Goal: Transaction & Acquisition: Book appointment/travel/reservation

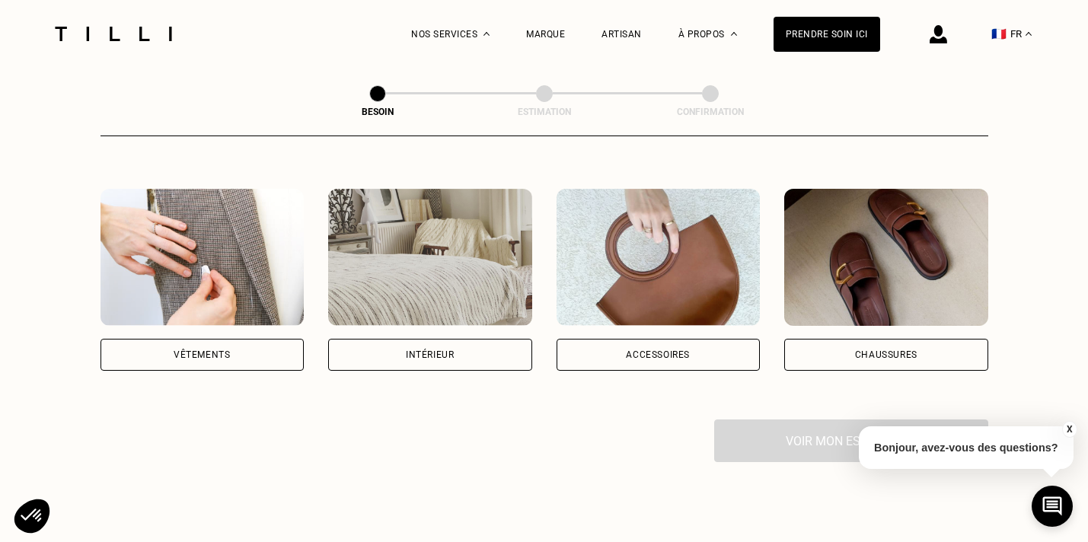
scroll to position [264, 0]
click at [291, 340] on div "Vêtements" at bounding box center [203, 356] width 204 height 32
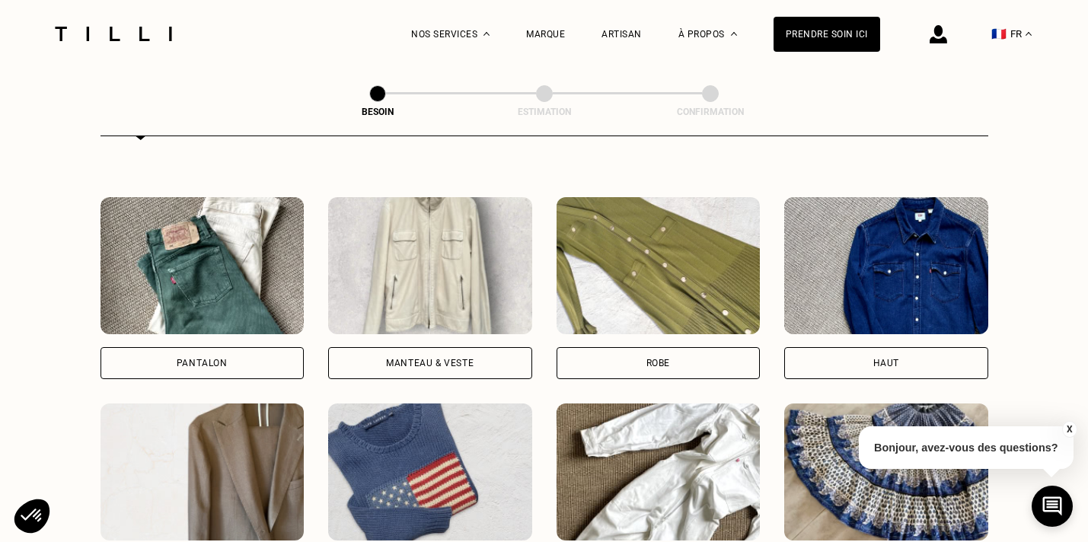
scroll to position [672, 0]
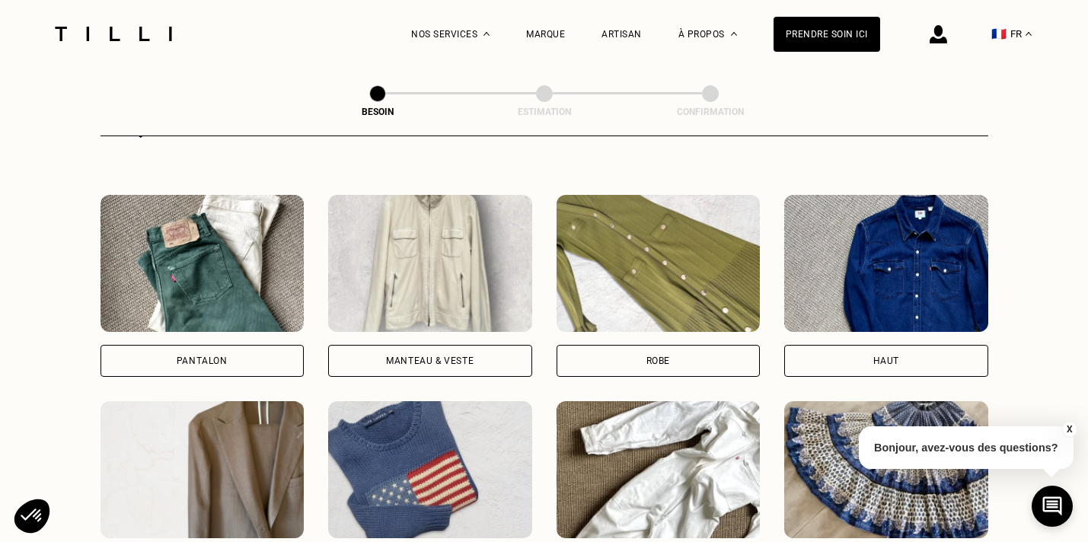
click at [500, 345] on div "Manteau & Veste" at bounding box center [430, 361] width 204 height 32
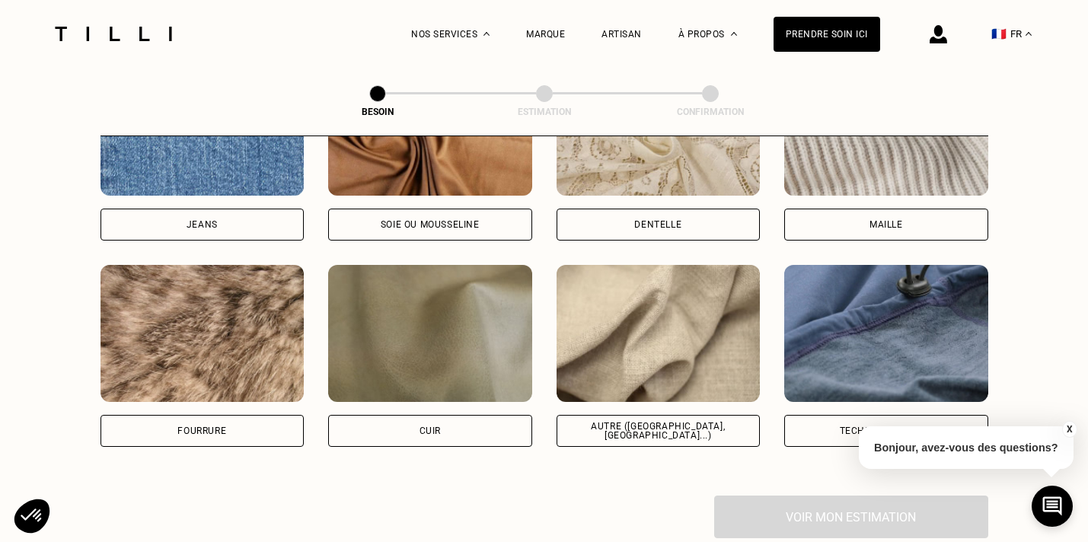
scroll to position [1735, 0]
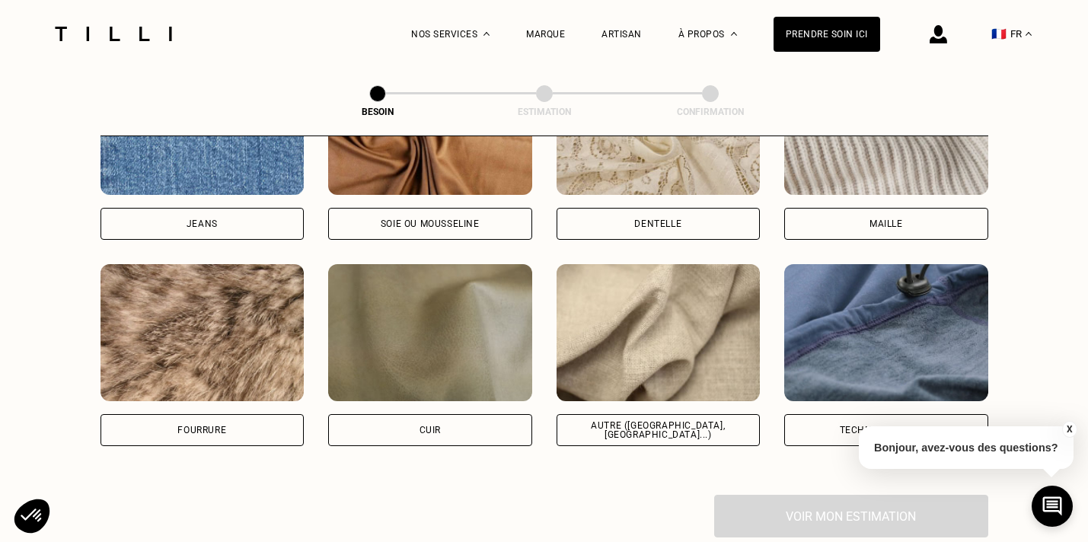
click at [688, 419] on div "Autre ([GEOGRAPHIC_DATA], [GEOGRAPHIC_DATA]...)" at bounding box center [659, 430] width 204 height 32
select select "FR"
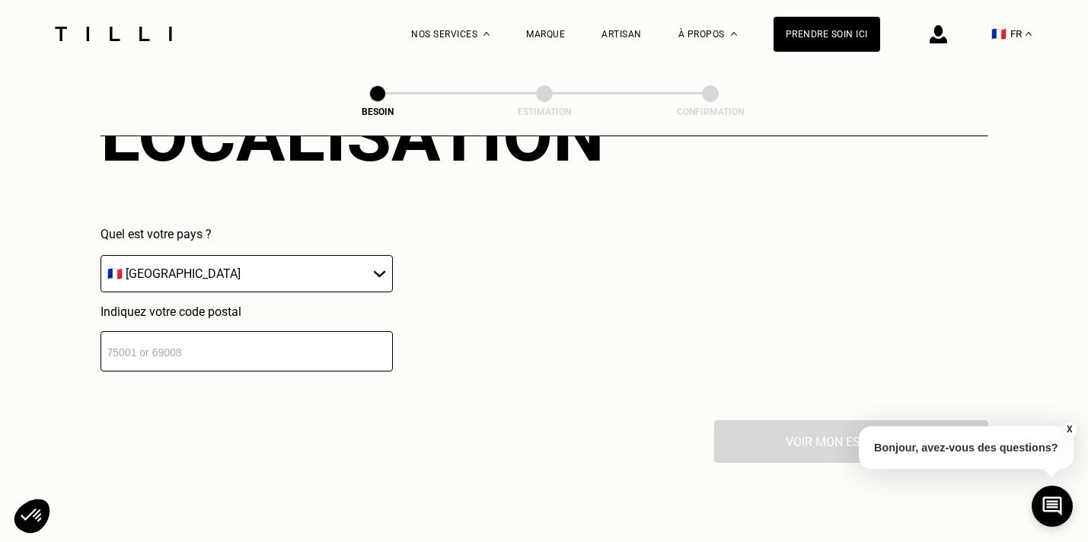
scroll to position [2187, 0]
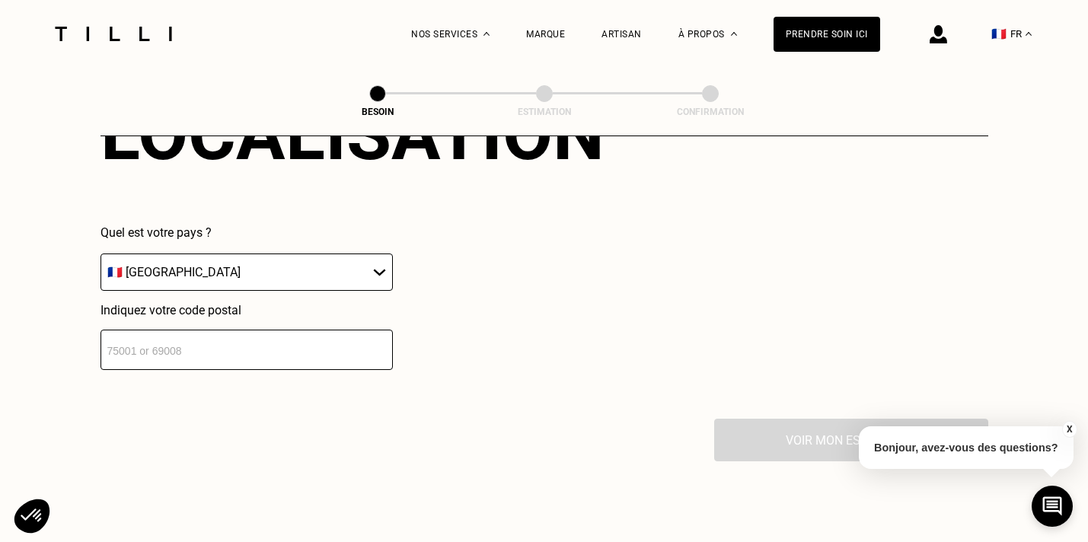
click at [275, 330] on input "number" at bounding box center [247, 350] width 292 height 40
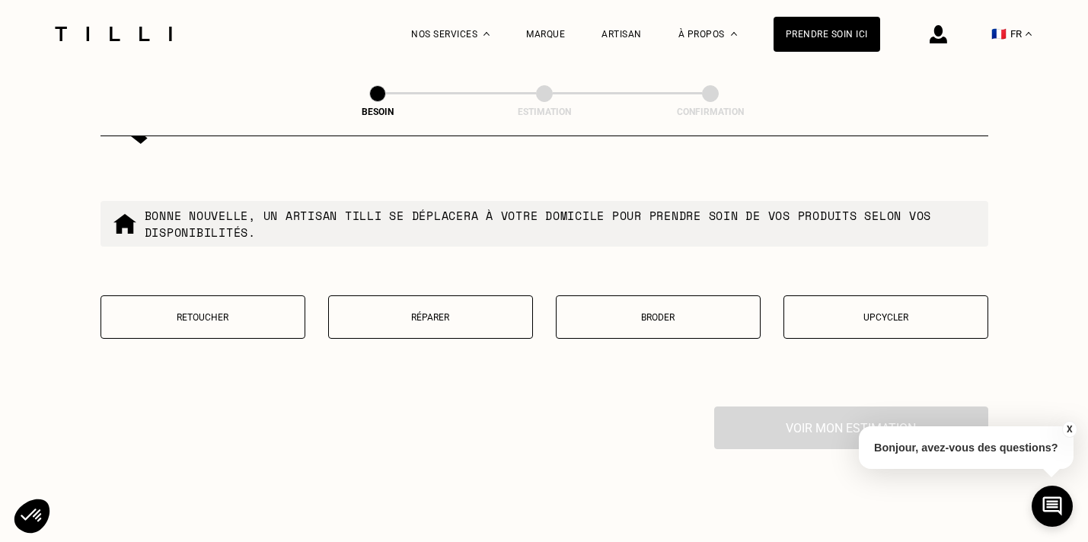
scroll to position [2596, 0]
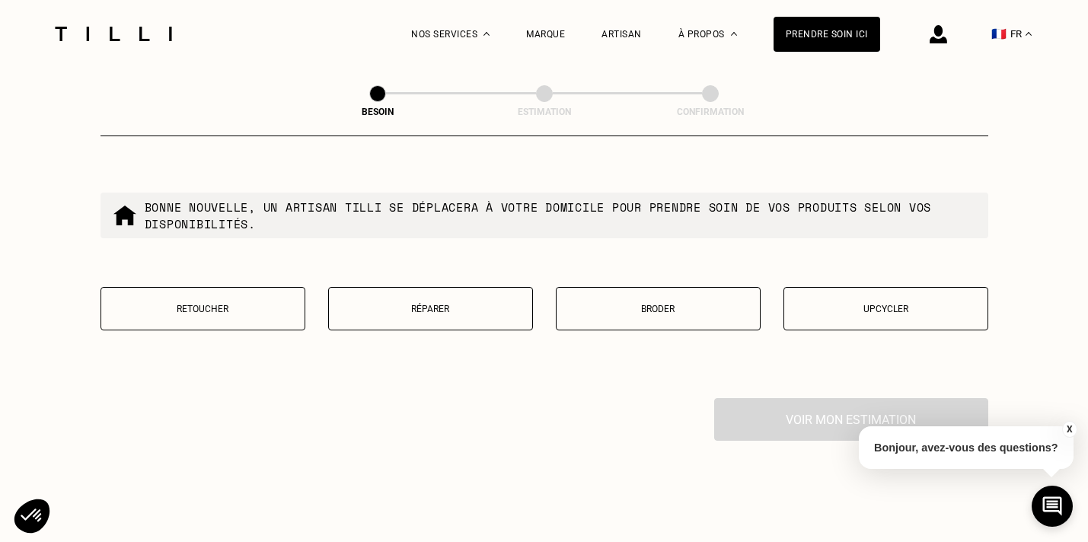
type input "75011"
click at [185, 310] on button "Retoucher" at bounding box center [203, 308] width 205 height 43
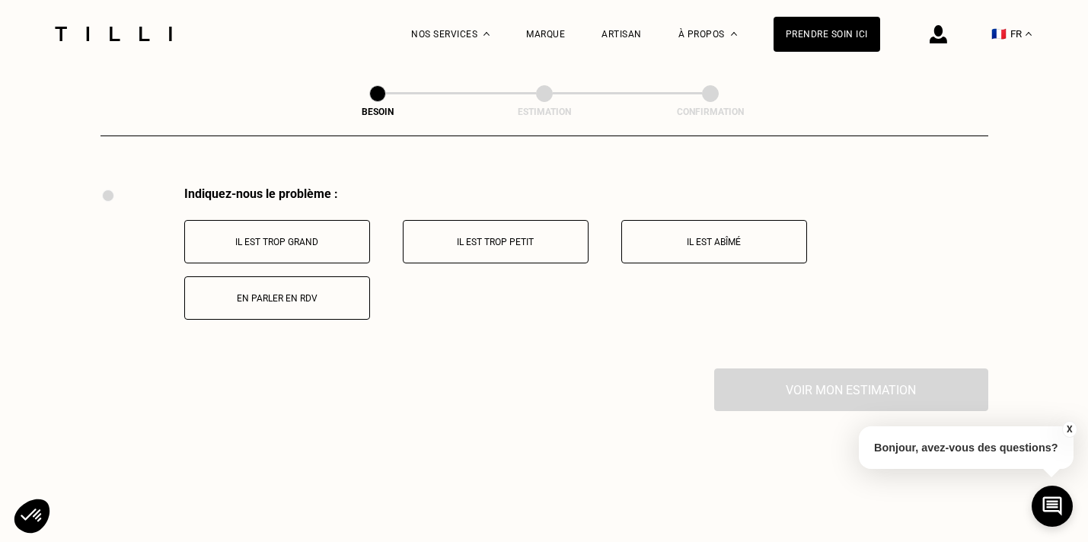
scroll to position [2808, 0]
click at [315, 240] on button "Il est trop grand" at bounding box center [277, 240] width 186 height 43
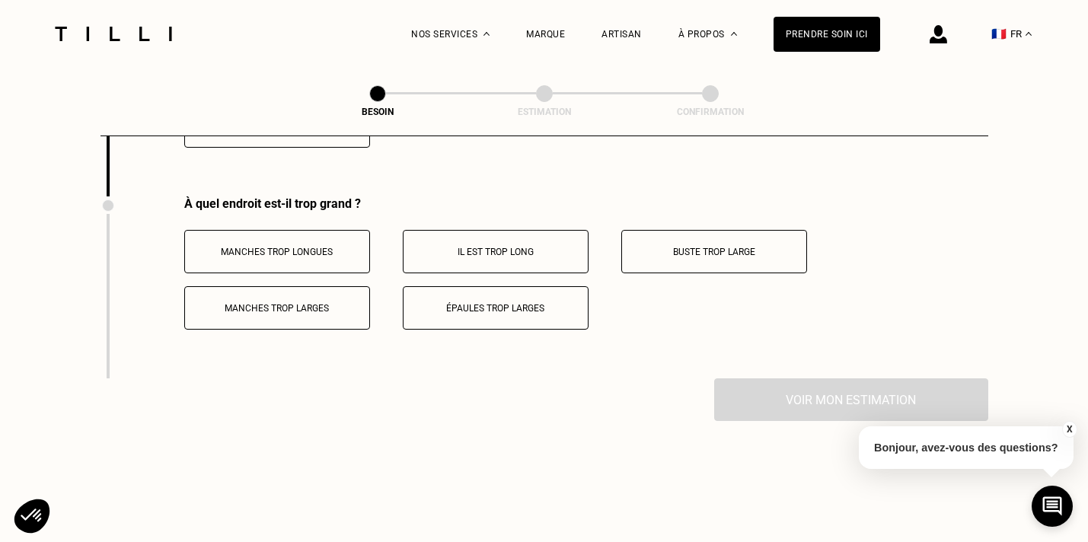
scroll to position [2990, 0]
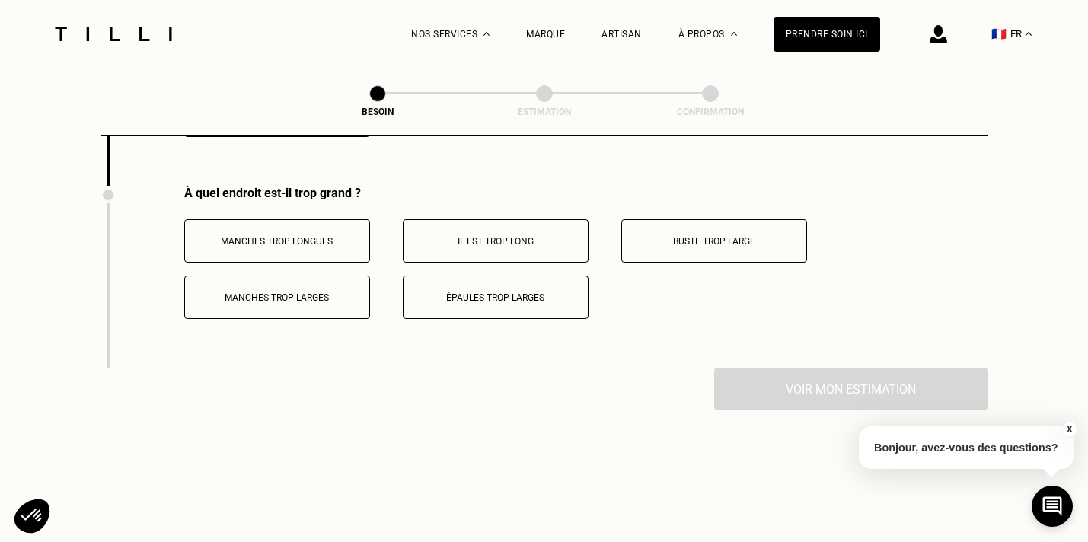
click at [345, 233] on button "Manches trop longues" at bounding box center [277, 240] width 186 height 43
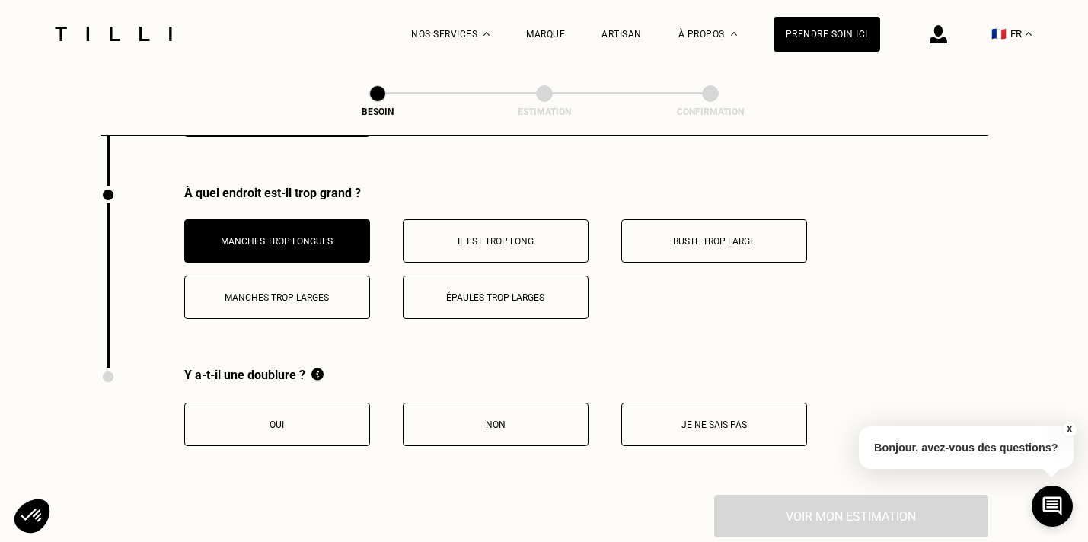
click at [534, 292] on p "Épaules trop larges" at bounding box center [495, 297] width 169 height 11
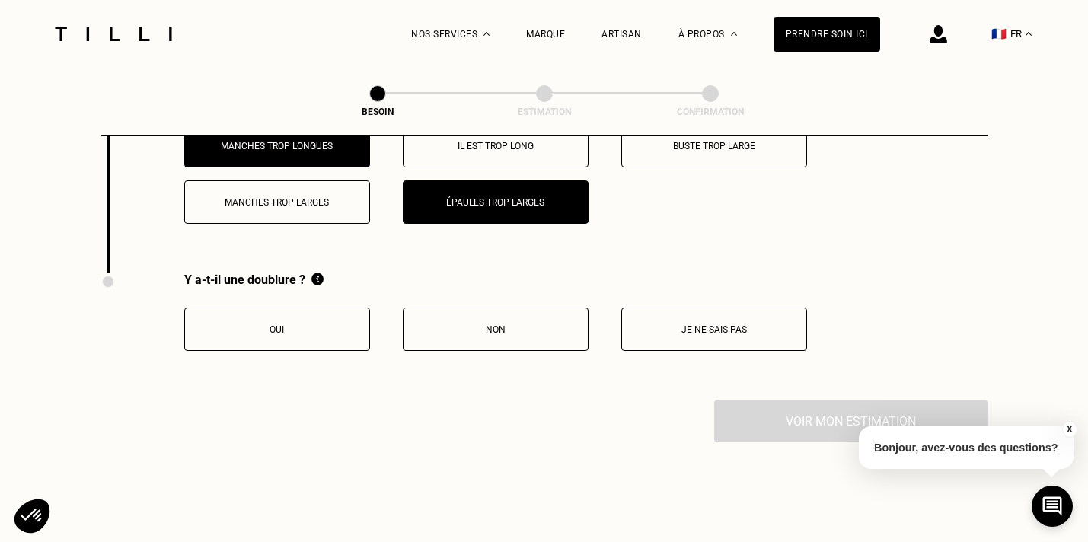
scroll to position [3092, 0]
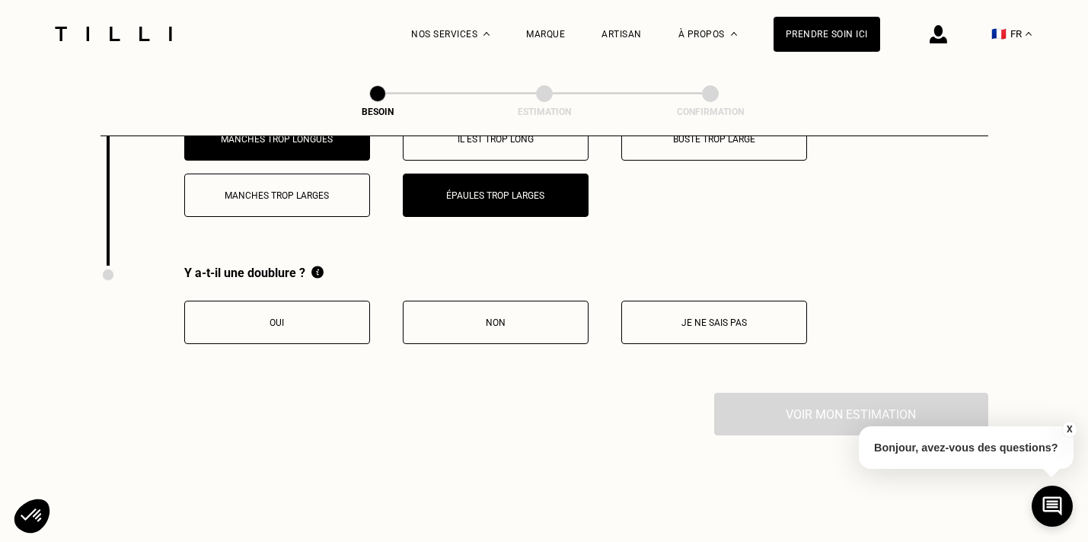
click at [340, 318] on p "Oui" at bounding box center [277, 323] width 169 height 11
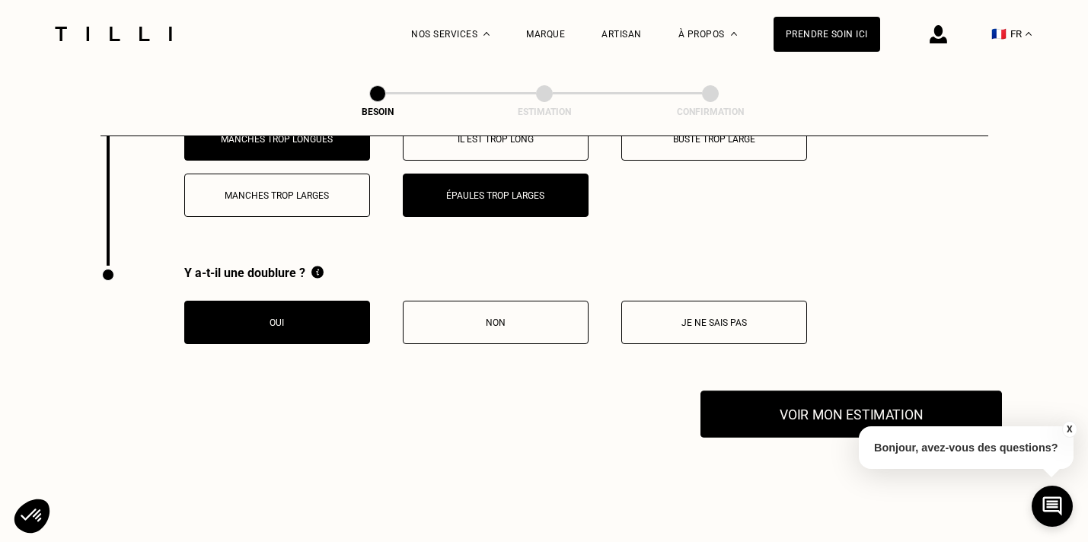
click at [800, 416] on button "Voir mon estimation" at bounding box center [852, 414] width 302 height 47
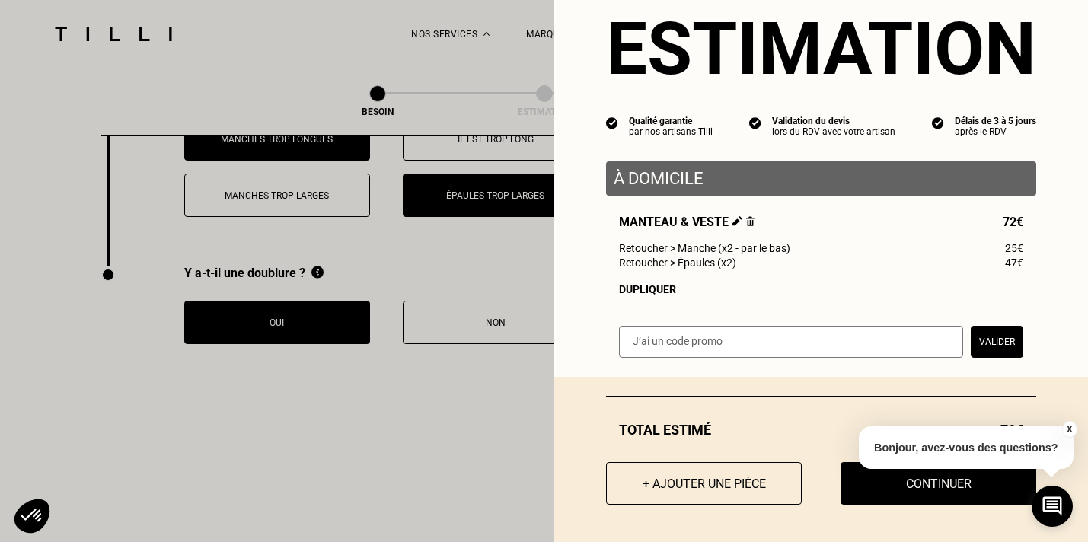
scroll to position [45, 0]
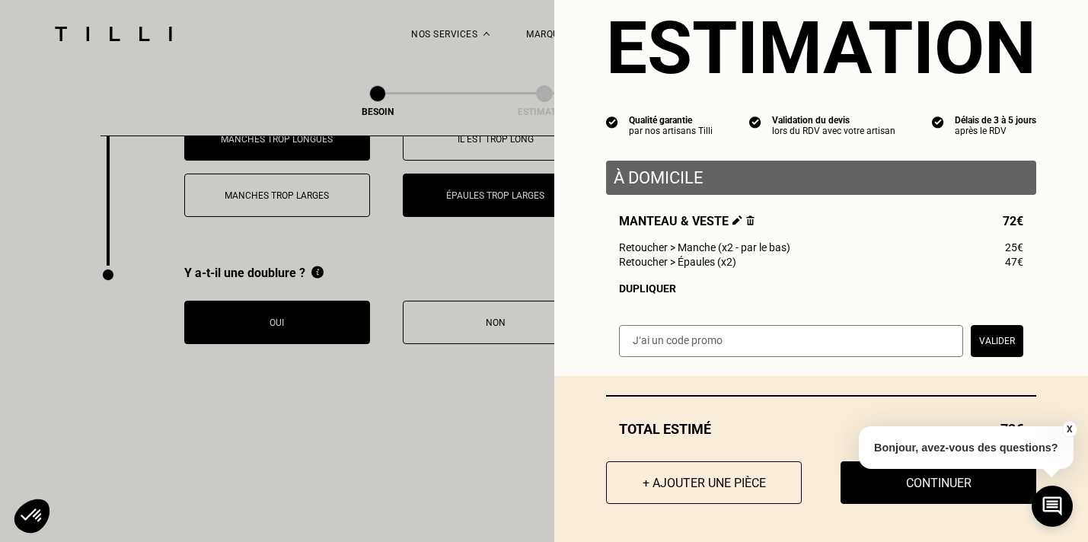
click at [1066, 428] on button "X" at bounding box center [1069, 429] width 15 height 17
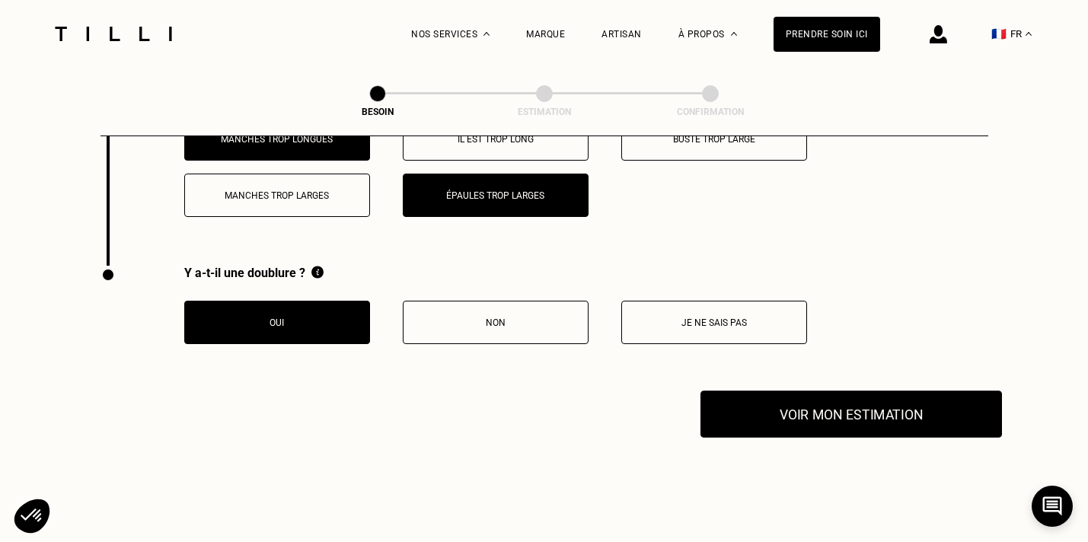
click at [807, 398] on button "Voir mon estimation" at bounding box center [852, 414] width 302 height 47
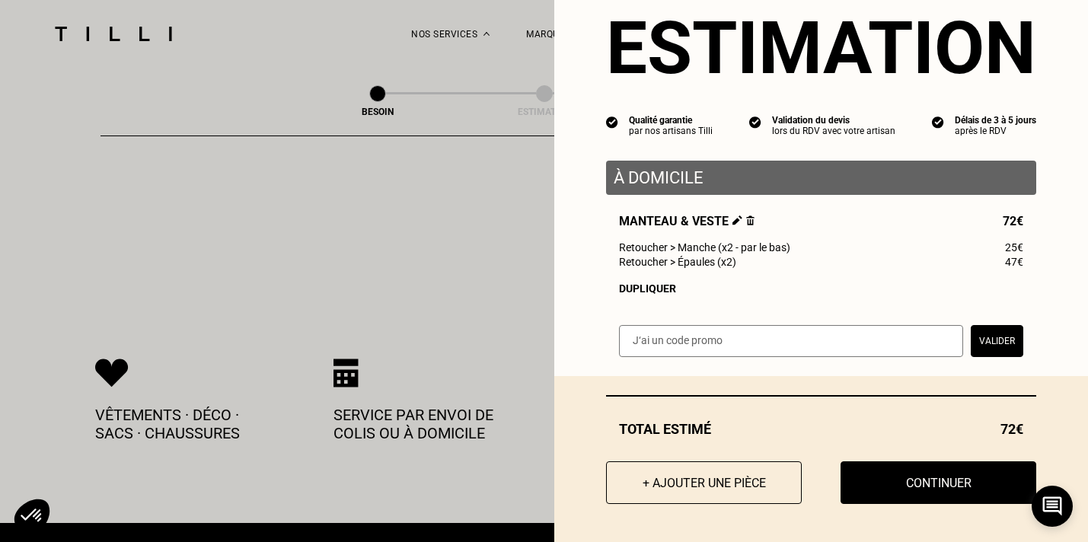
scroll to position [3342, 0]
click at [685, 349] on input "text" at bounding box center [791, 341] width 344 height 32
paste input "TILLIpae6qMV"
type input "TILLIpae6qMV"
click at [988, 340] on button "Valider" at bounding box center [997, 341] width 53 height 32
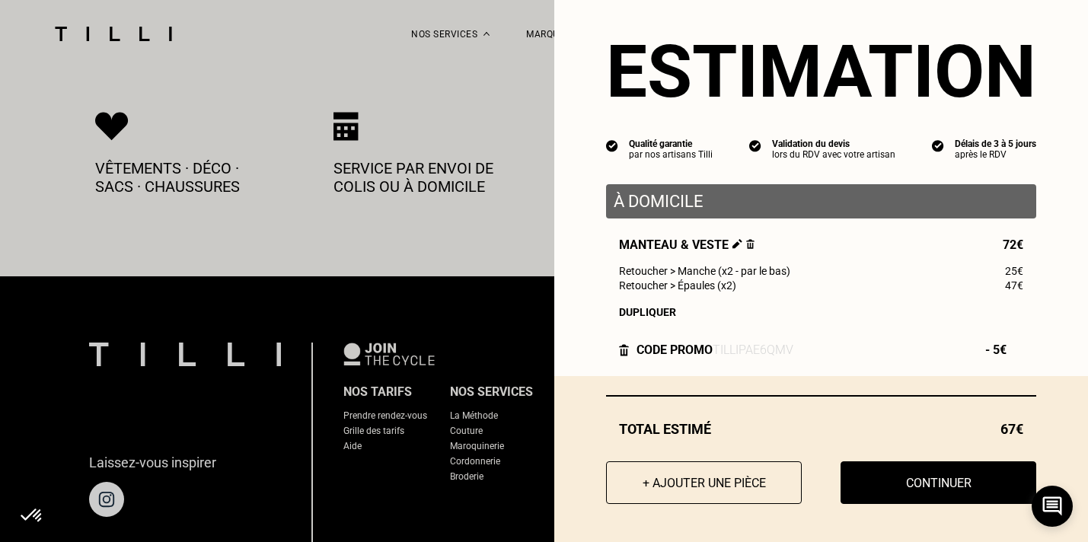
scroll to position [3600, 0]
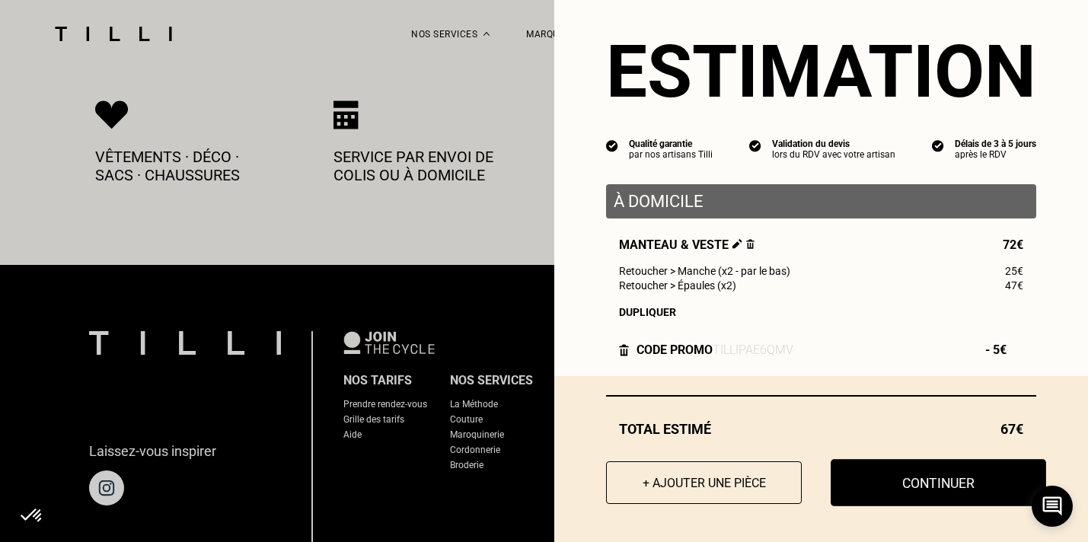
click at [880, 484] on button "Continuer" at bounding box center [939, 482] width 216 height 47
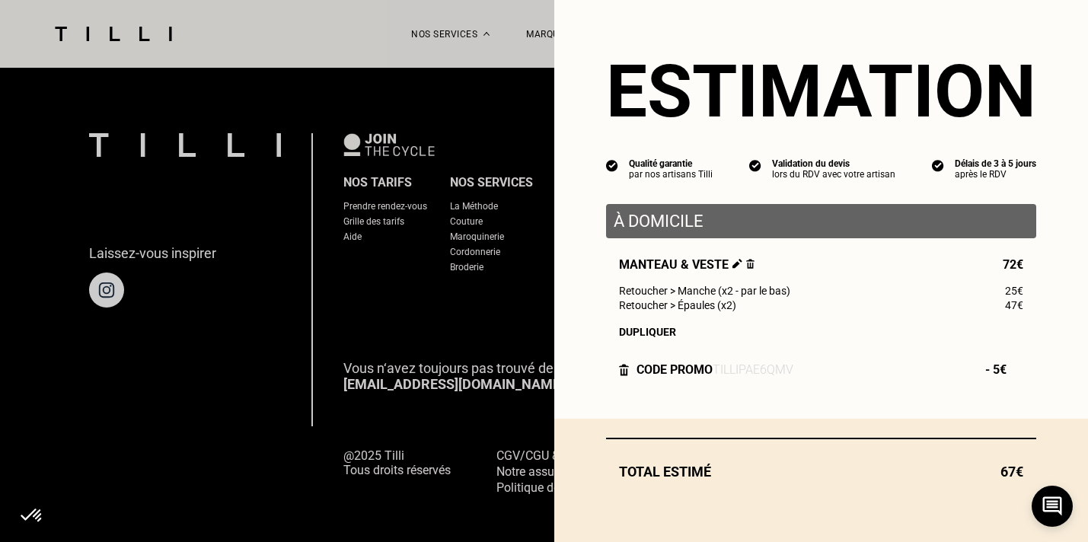
scroll to position [0, 0]
select select "FR"
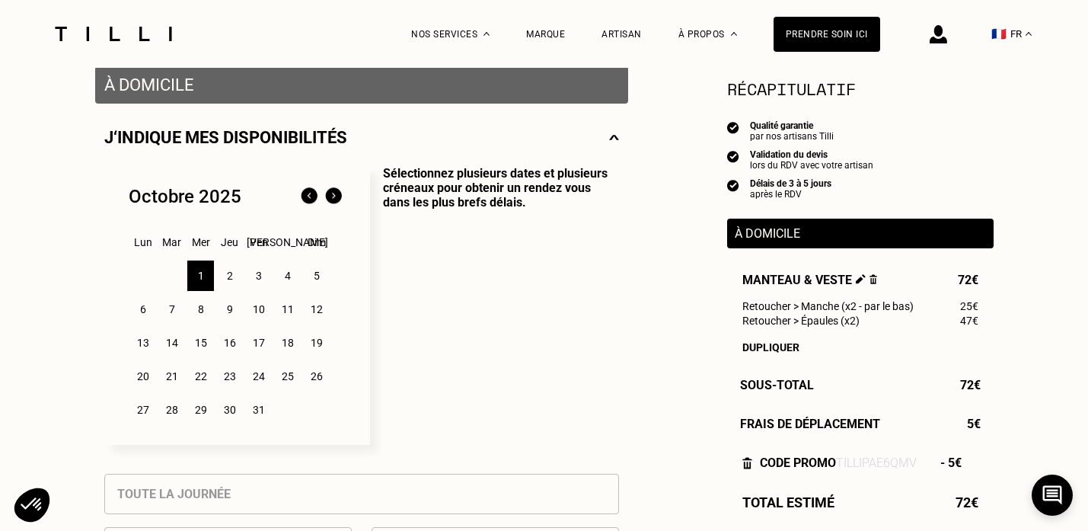
scroll to position [303, 0]
click at [261, 280] on div "3" at bounding box center [258, 275] width 27 height 30
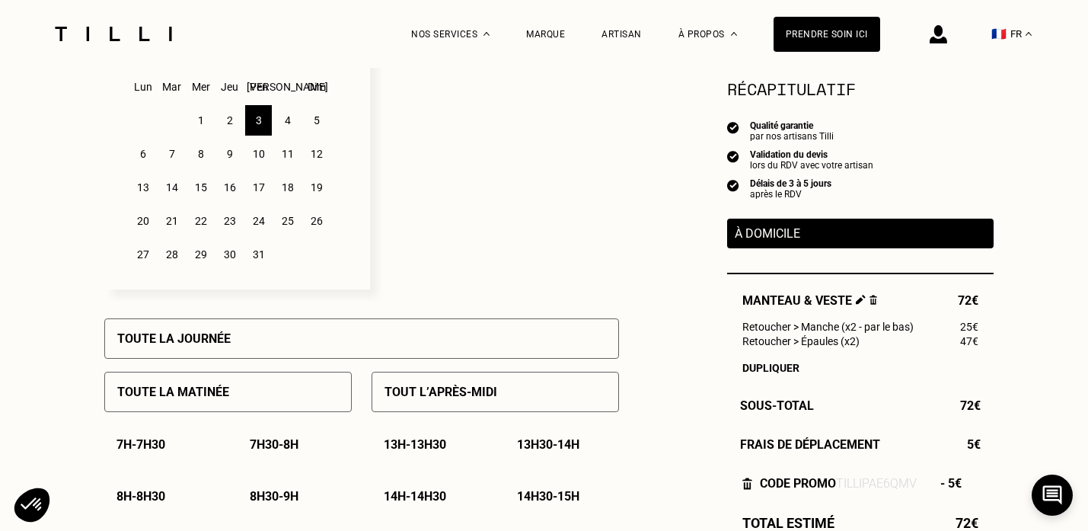
scroll to position [463, 0]
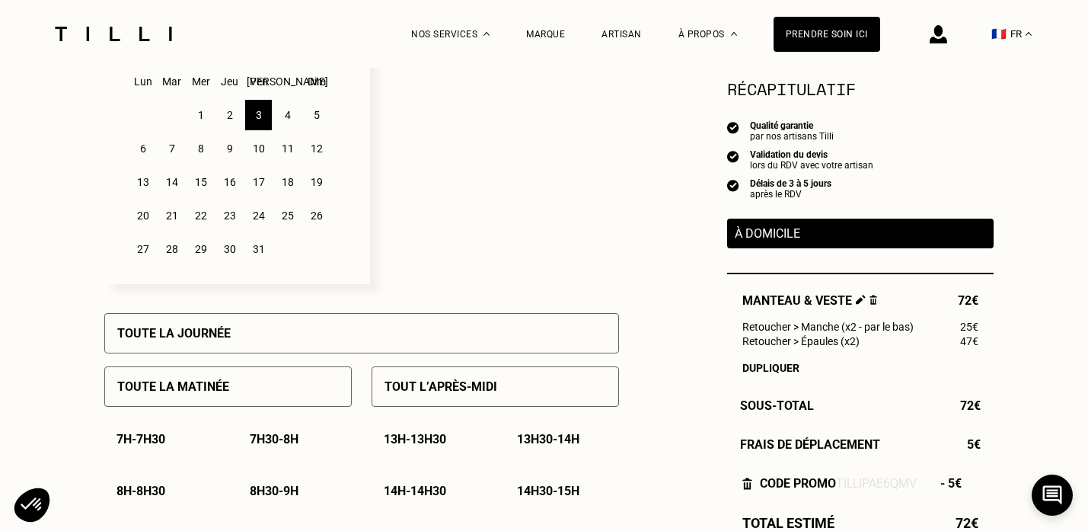
click at [289, 118] on div "4" at bounding box center [287, 115] width 27 height 30
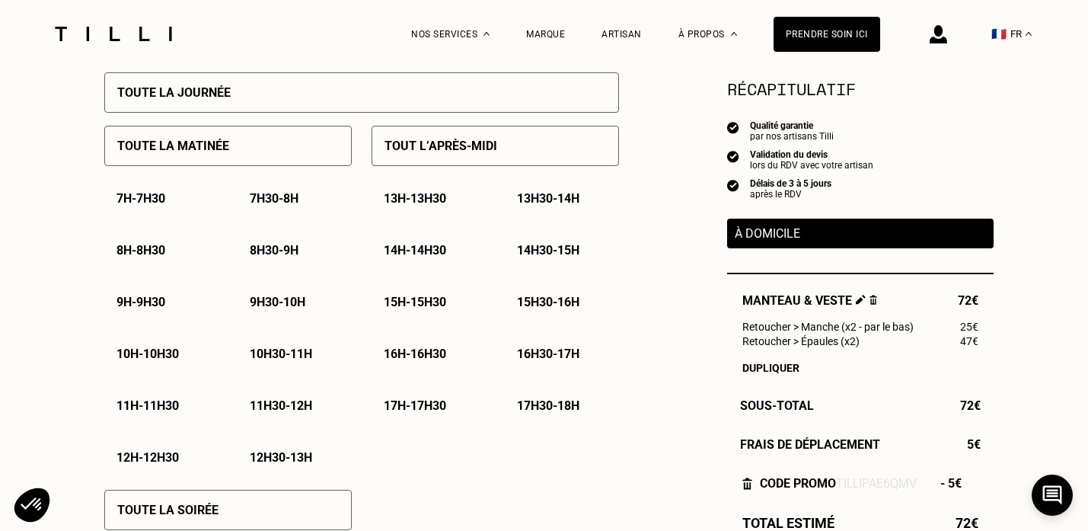
scroll to position [707, 0]
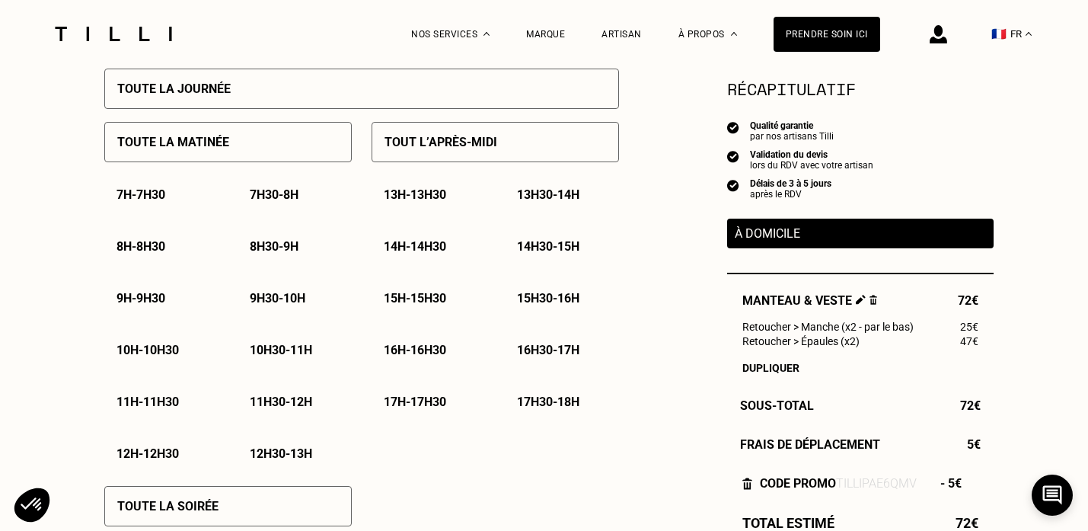
click at [172, 408] on p "11h - 11h30" at bounding box center [148, 401] width 62 height 14
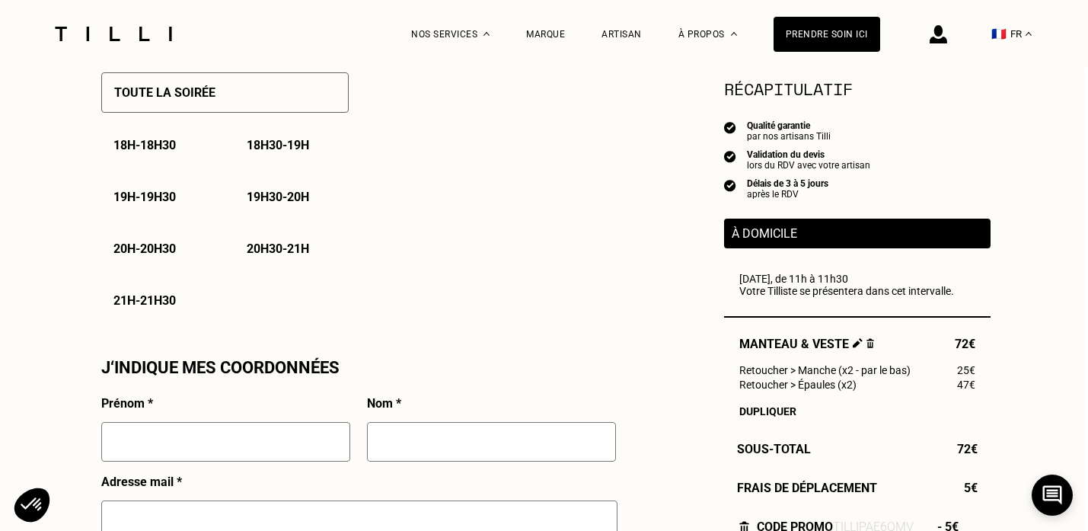
scroll to position [1166, 3]
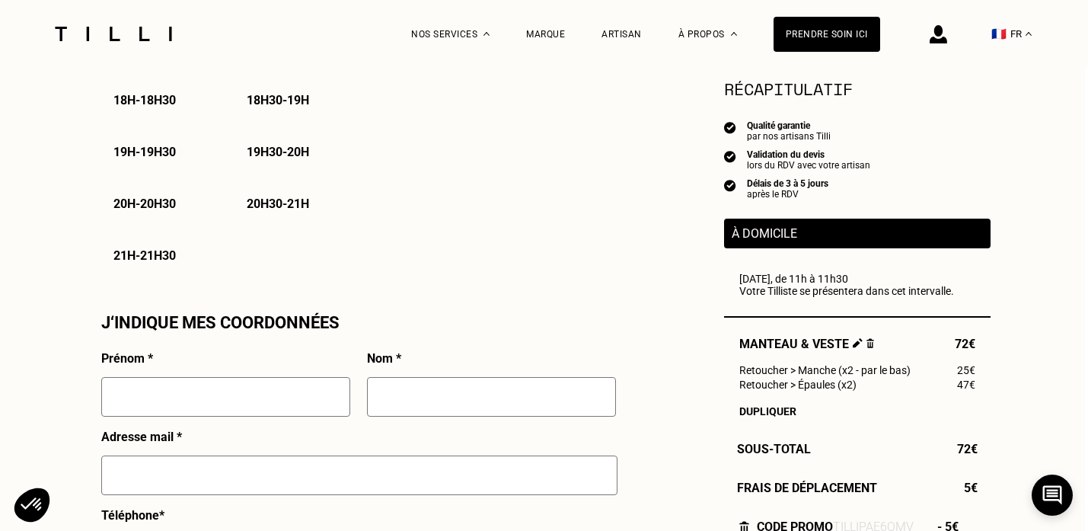
click at [188, 400] on input "text" at bounding box center [225, 397] width 249 height 40
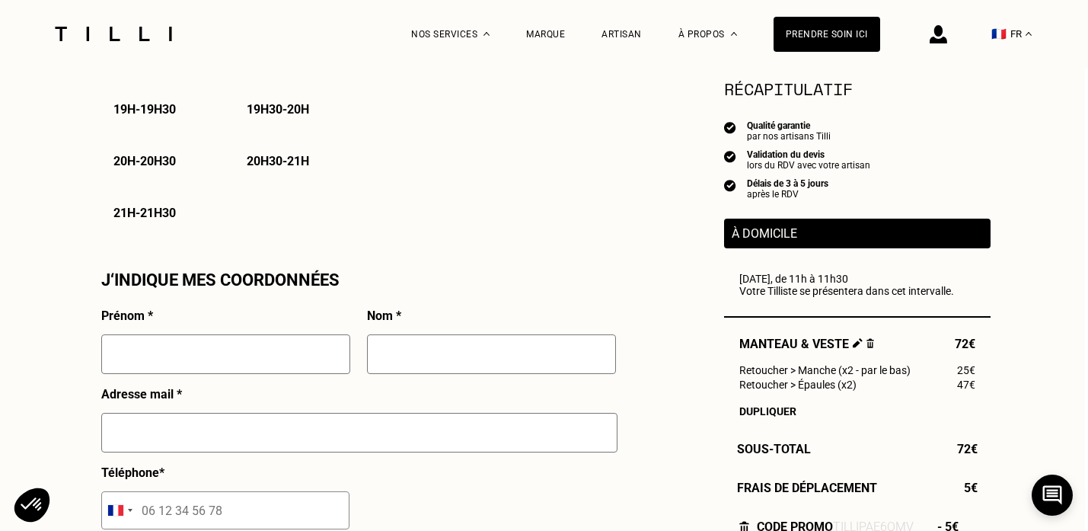
scroll to position [1208, 3]
type input "Cyrille"
click at [401, 372] on input "text" at bounding box center [491, 355] width 249 height 40
type input "DELPOSEN"
click at [283, 418] on input "text" at bounding box center [359, 433] width 516 height 40
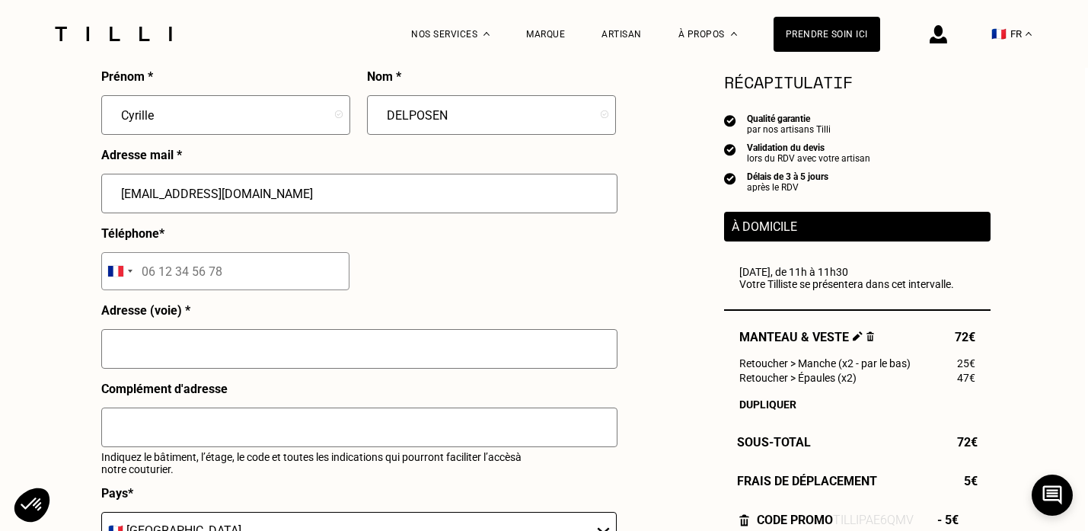
scroll to position [1452, 3]
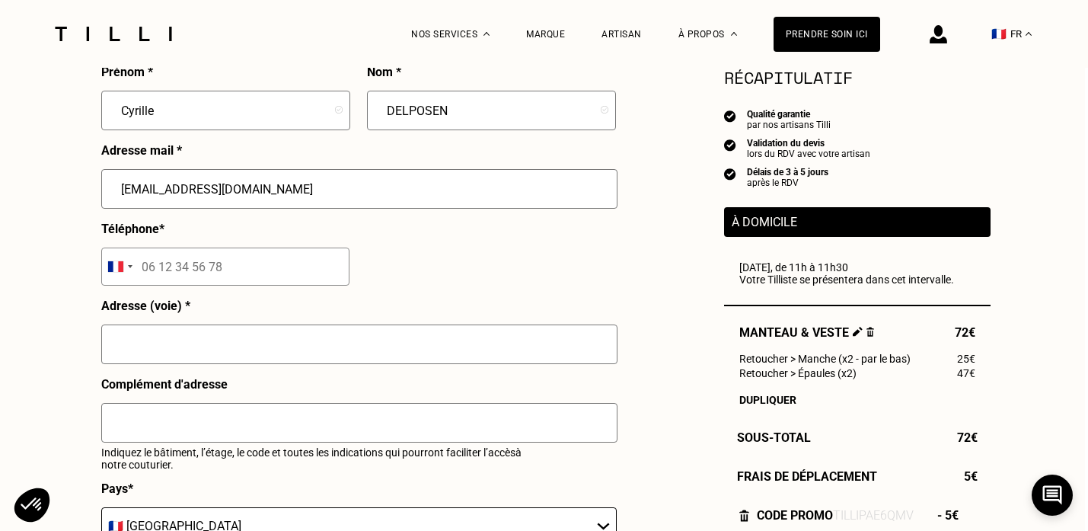
type input "[EMAIL_ADDRESS][DOMAIN_NAME]"
click at [193, 273] on input "tel" at bounding box center [225, 266] width 248 height 38
type input "06 58 44 68 13"
click at [215, 333] on input "text" at bounding box center [359, 344] width 516 height 40
type input "[STREET_ADDRESS]"
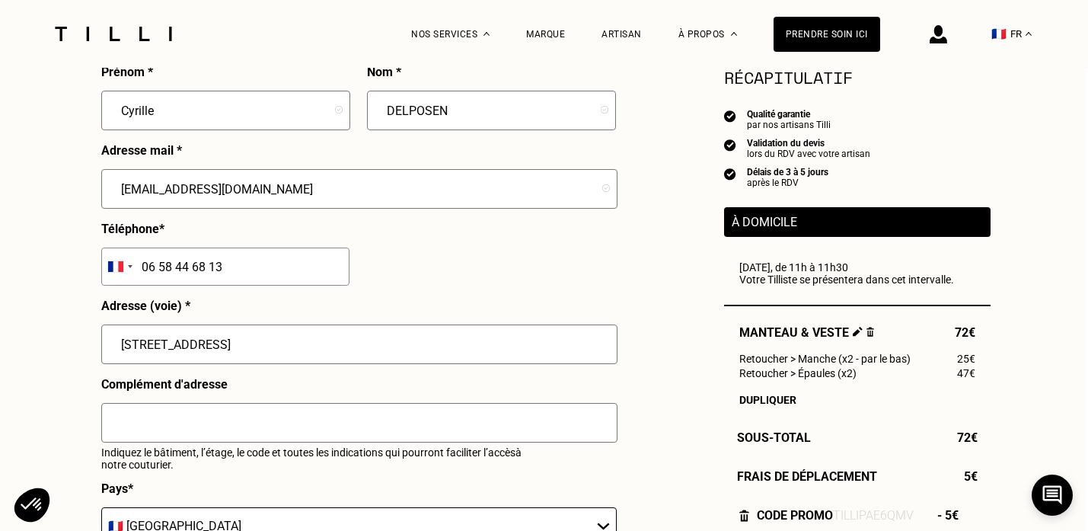
click at [212, 415] on input "text" at bounding box center [359, 423] width 516 height 40
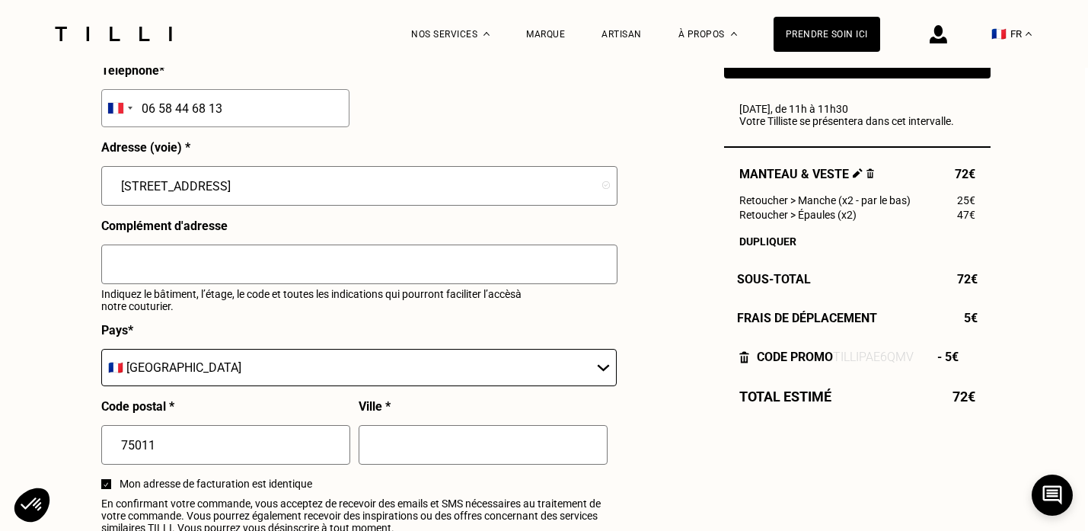
scroll to position [1614, 3]
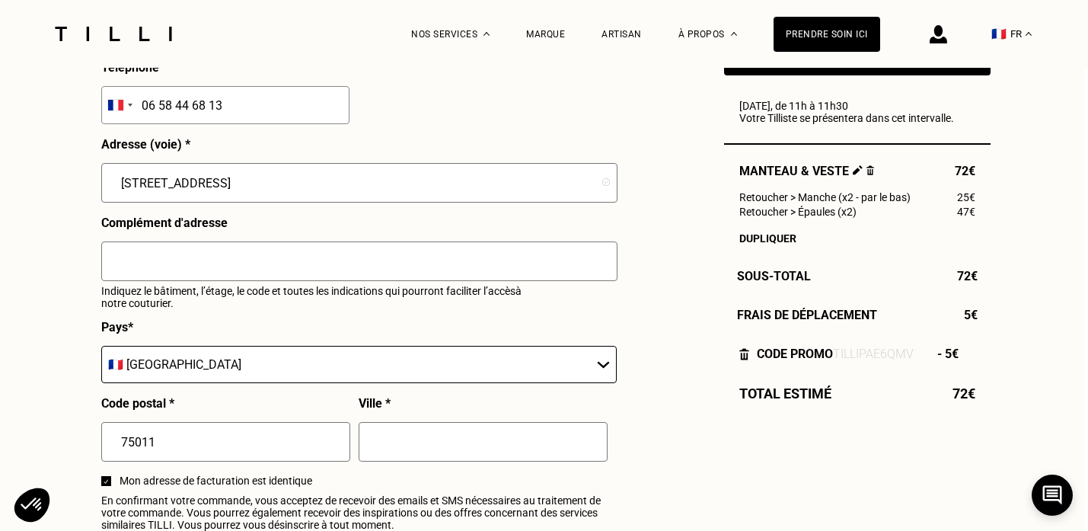
click at [433, 442] on input "text" at bounding box center [483, 442] width 249 height 40
type input "[GEOGRAPHIC_DATA]"
click at [228, 262] on input "text" at bounding box center [359, 261] width 516 height 40
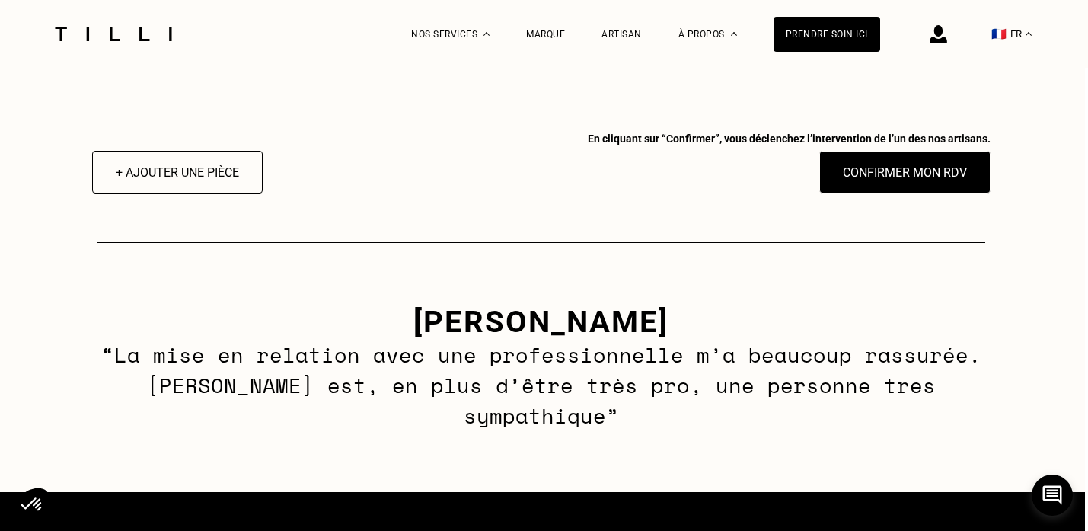
scroll to position [2101, 3]
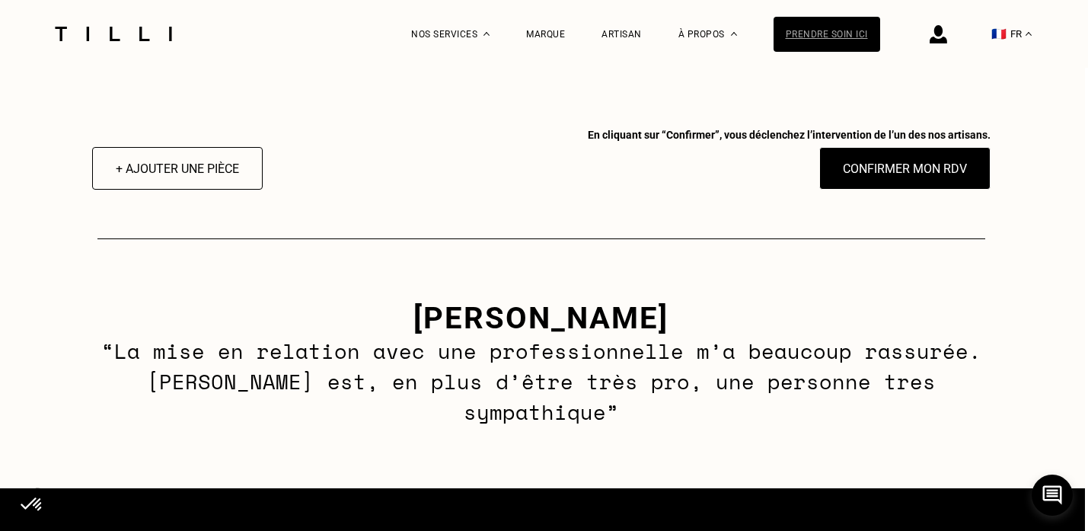
type input "734AB - interphone DELPOSEN"
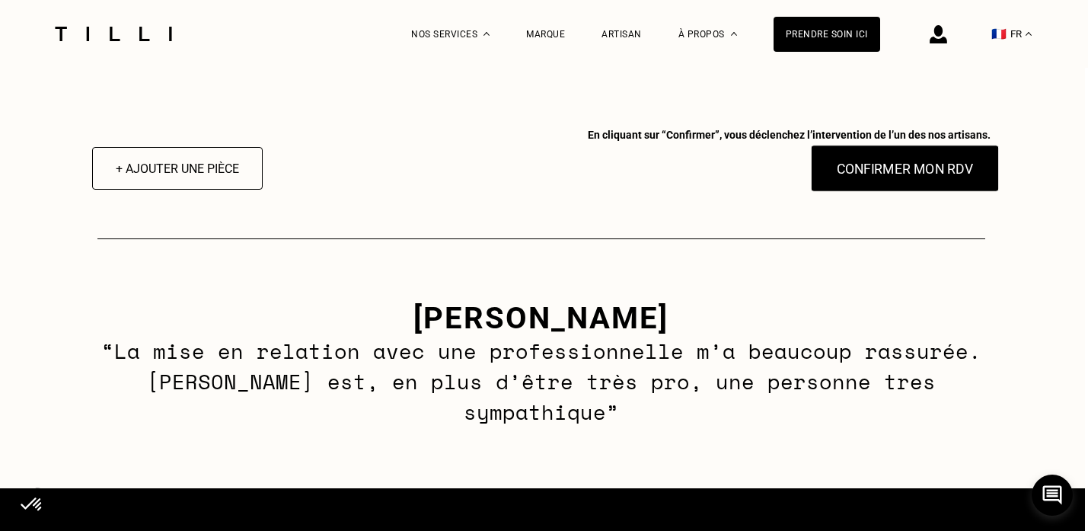
click at [893, 180] on button "Confirmer mon RDV" at bounding box center [904, 168] width 189 height 47
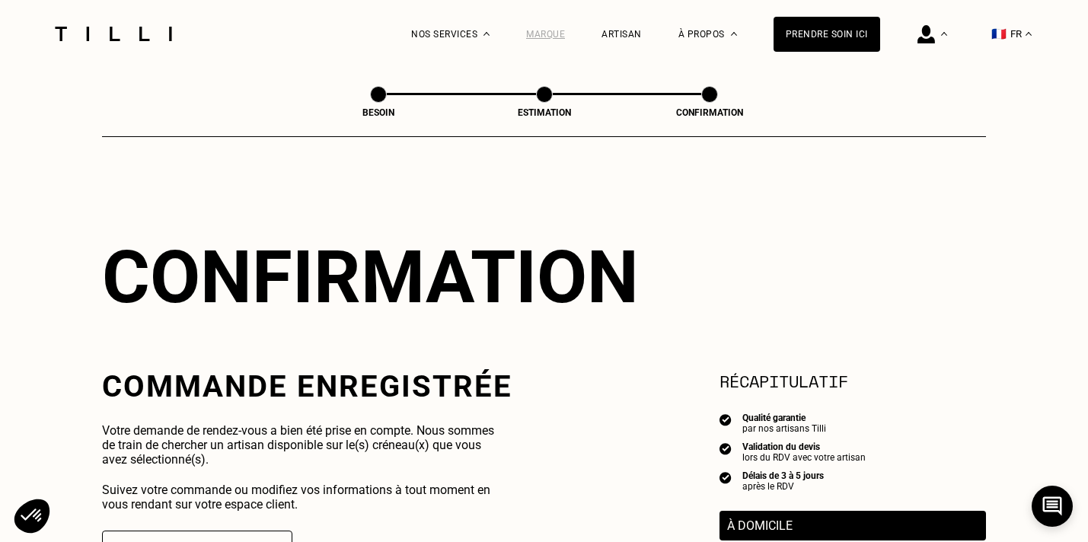
click at [553, 34] on div "Marque" at bounding box center [545, 34] width 39 height 11
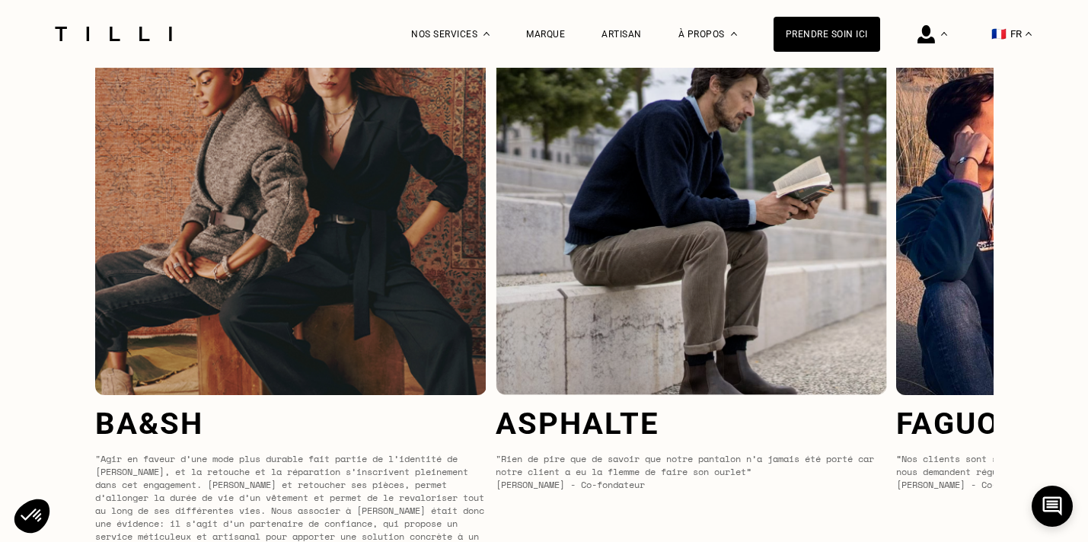
scroll to position [5590, 0]
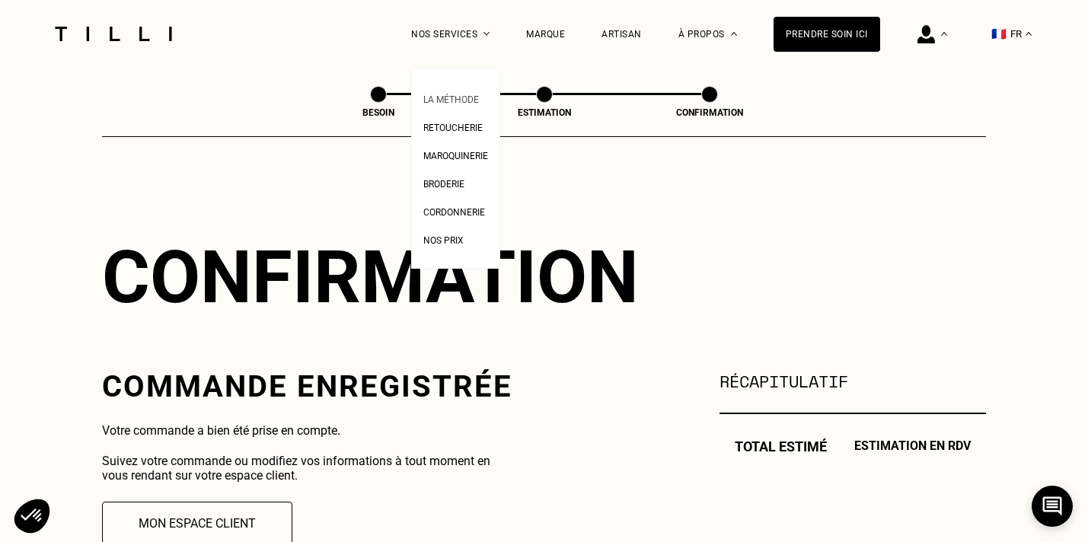
click at [468, 100] on span "La Méthode" at bounding box center [451, 99] width 56 height 11
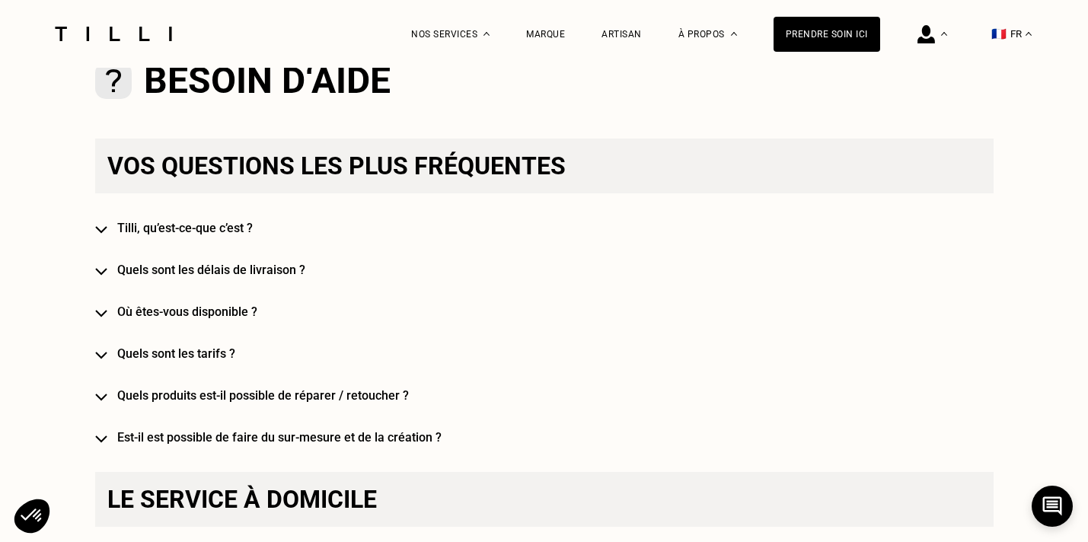
scroll to position [883, 0]
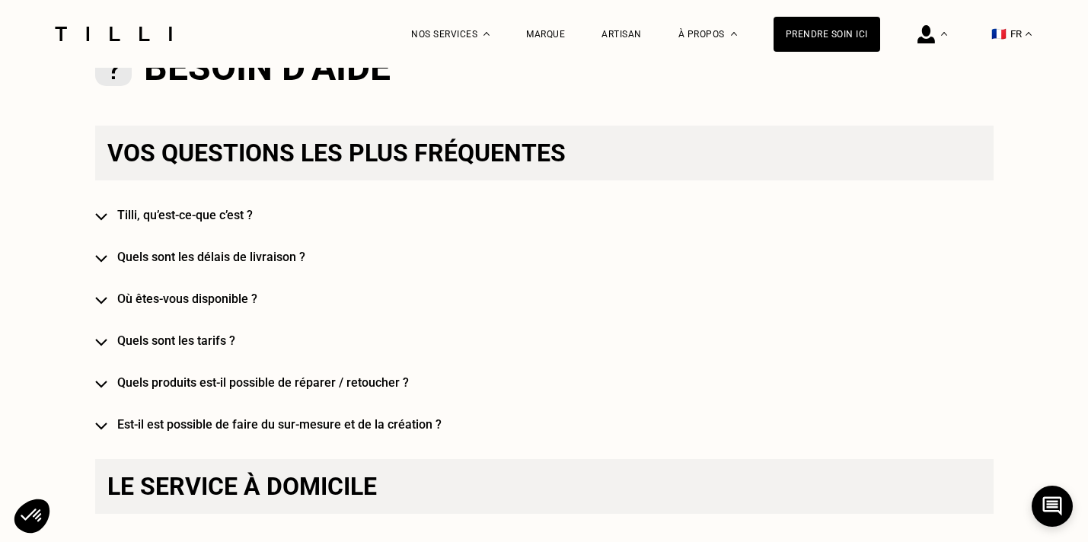
click at [279, 254] on h4 "Quels sont les délais de livraison ?" at bounding box center [566, 257] width 899 height 14
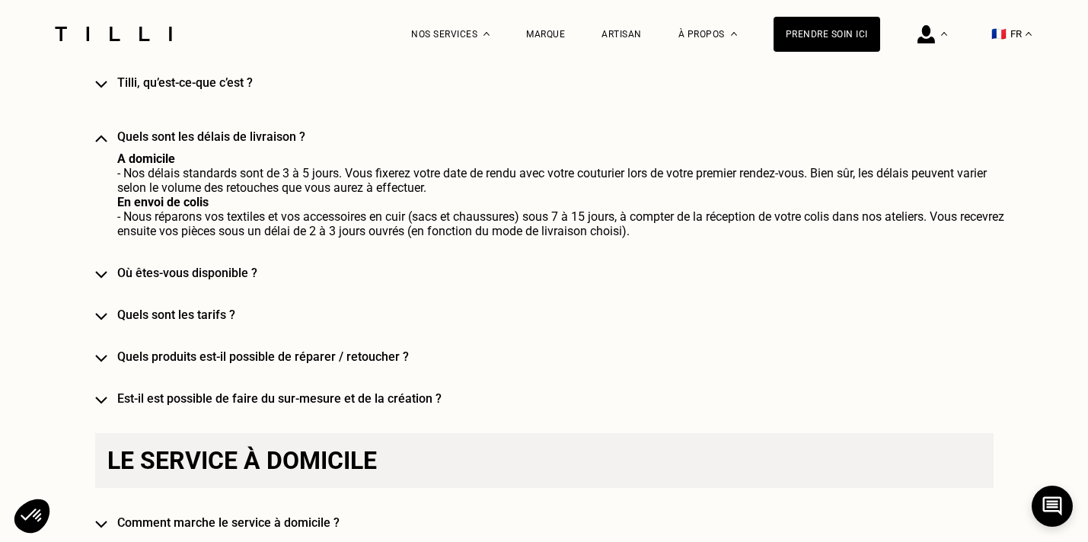
scroll to position [1033, 0]
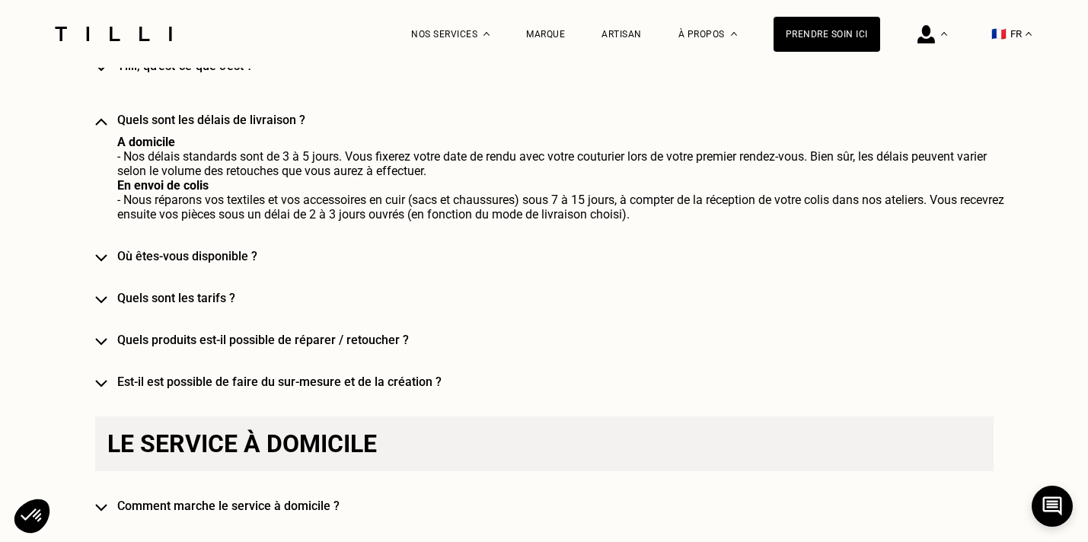
click at [216, 297] on h4 "Quels sont les tarifs ?" at bounding box center [566, 298] width 899 height 14
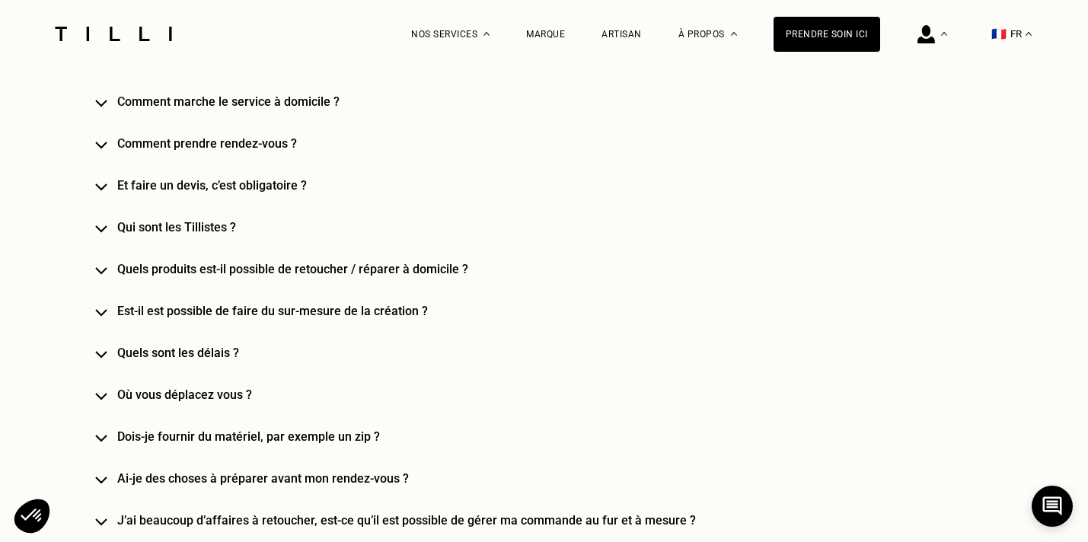
scroll to position [1487, 0]
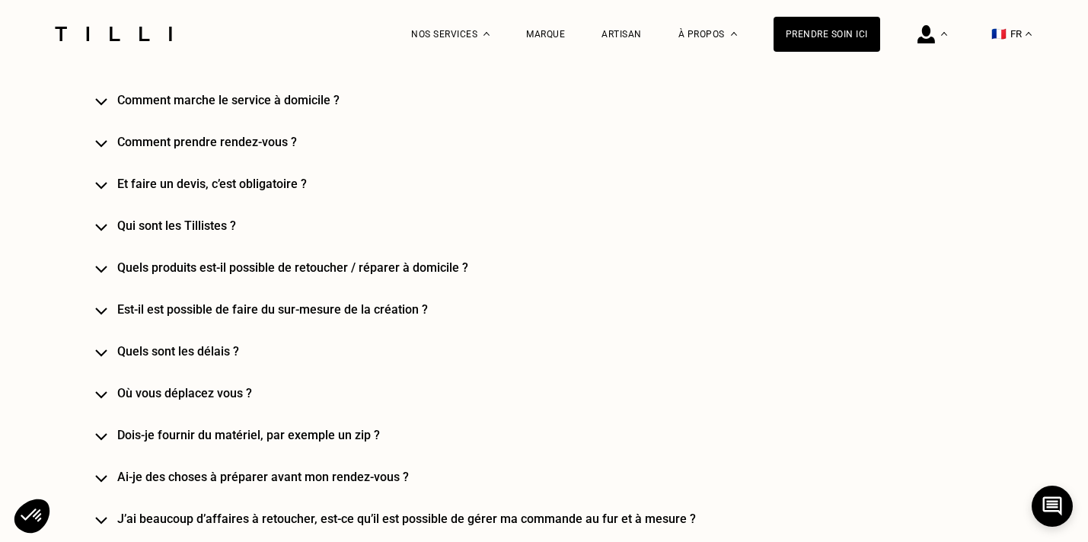
click at [222, 314] on h4 "Est-il est possible de faire du sur-mesure de la création ?" at bounding box center [566, 309] width 899 height 14
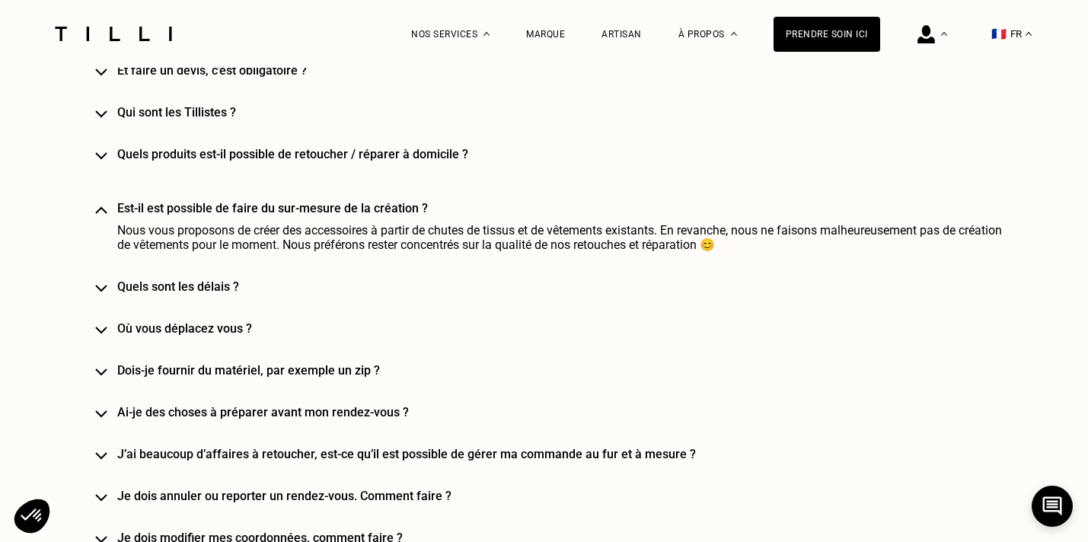
scroll to position [1604, 0]
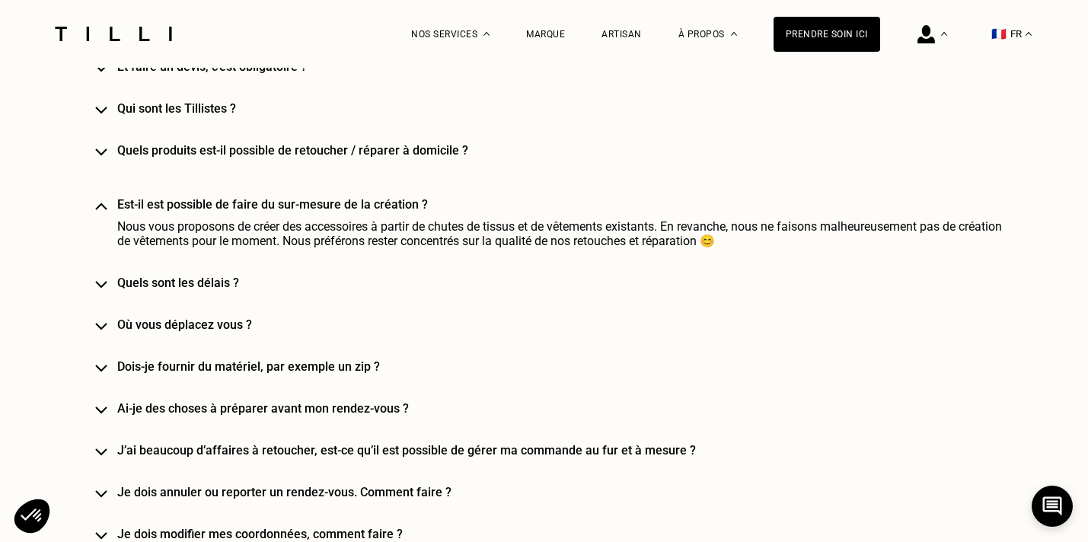
click at [231, 323] on h4 "Où vous déplacez vous ?" at bounding box center [566, 325] width 899 height 14
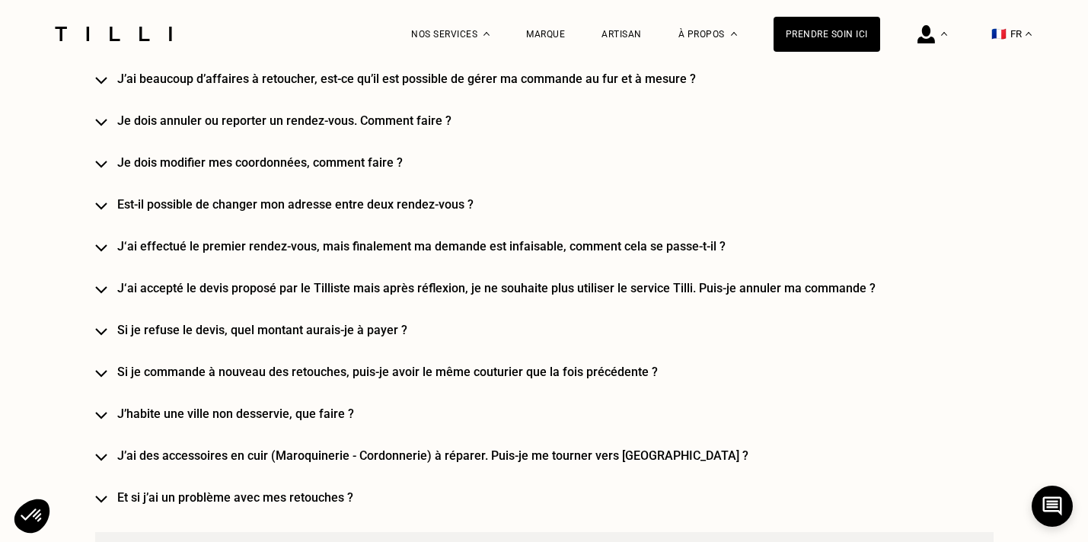
scroll to position [2161, 0]
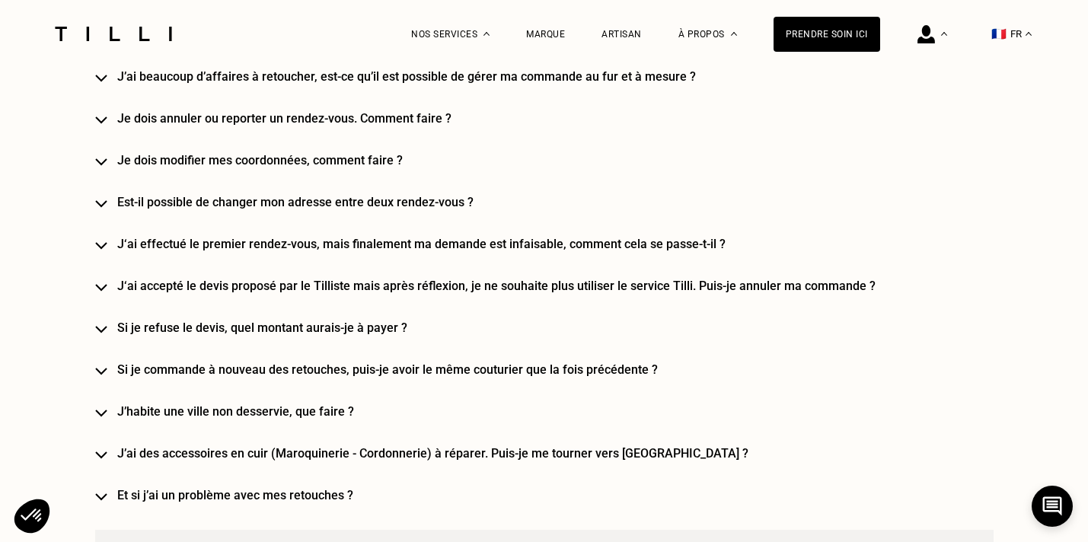
click at [362, 321] on h4 "Si je refuse le devis, quel montant aurais-je à payer ?" at bounding box center [566, 328] width 899 height 14
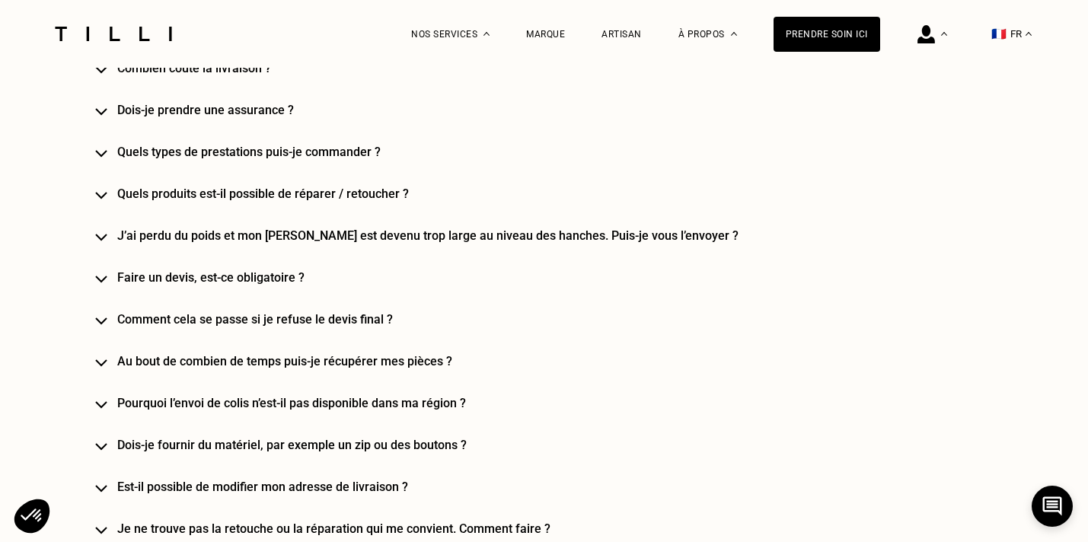
scroll to position [3169, 0]
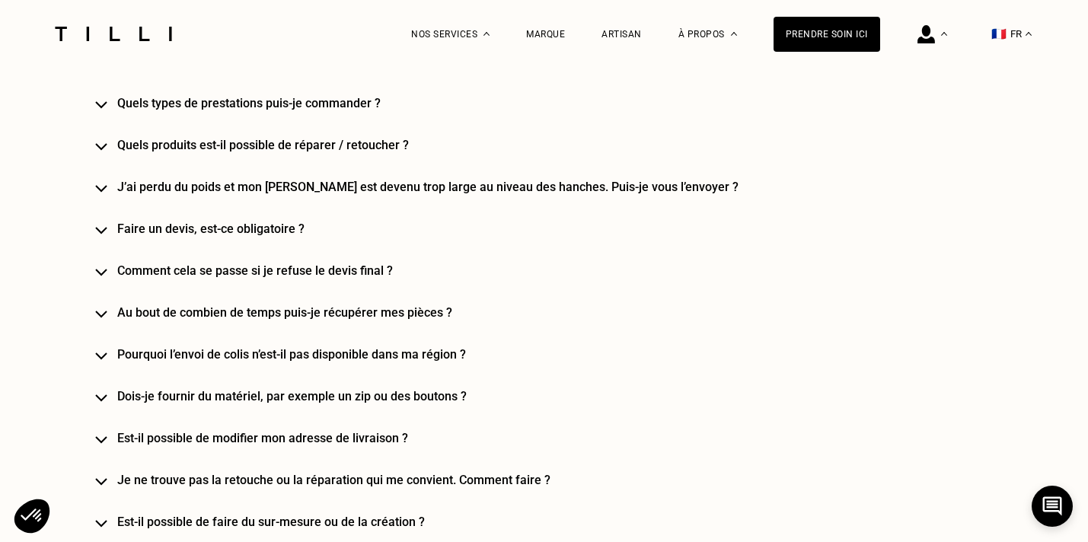
click at [430, 180] on h4 "J’ai perdu du poids et mon [PERSON_NAME] est devenu trop large au niveau des ha…" at bounding box center [566, 187] width 899 height 14
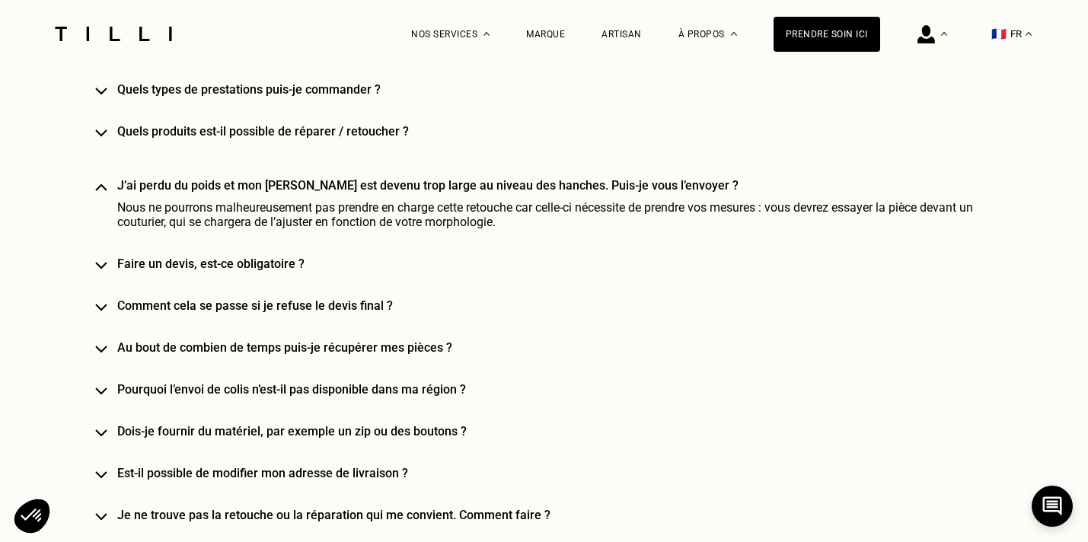
scroll to position [3186, 0]
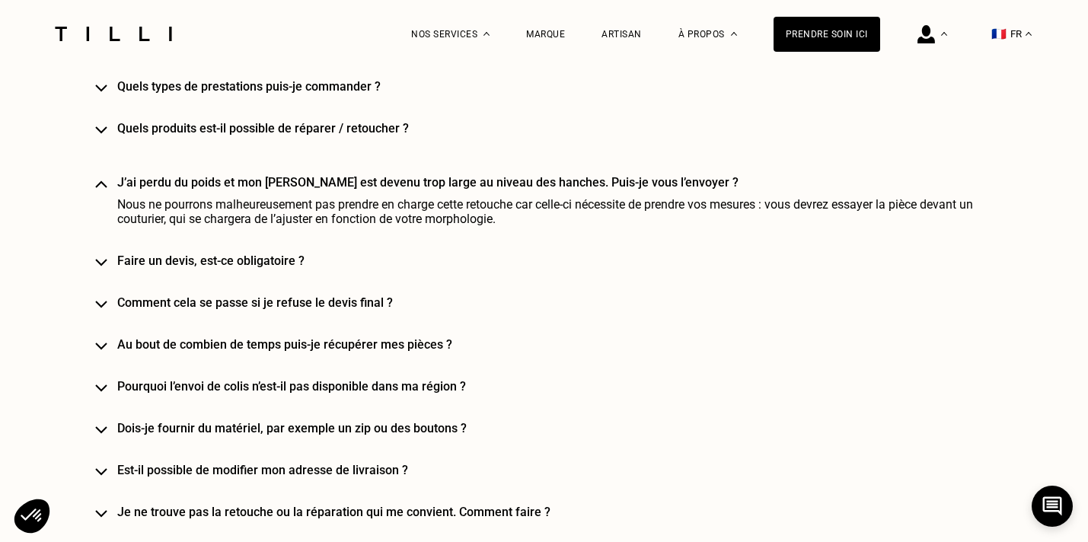
click at [289, 254] on h4 "Faire un devis, est-ce obligatoire ?" at bounding box center [566, 261] width 899 height 14
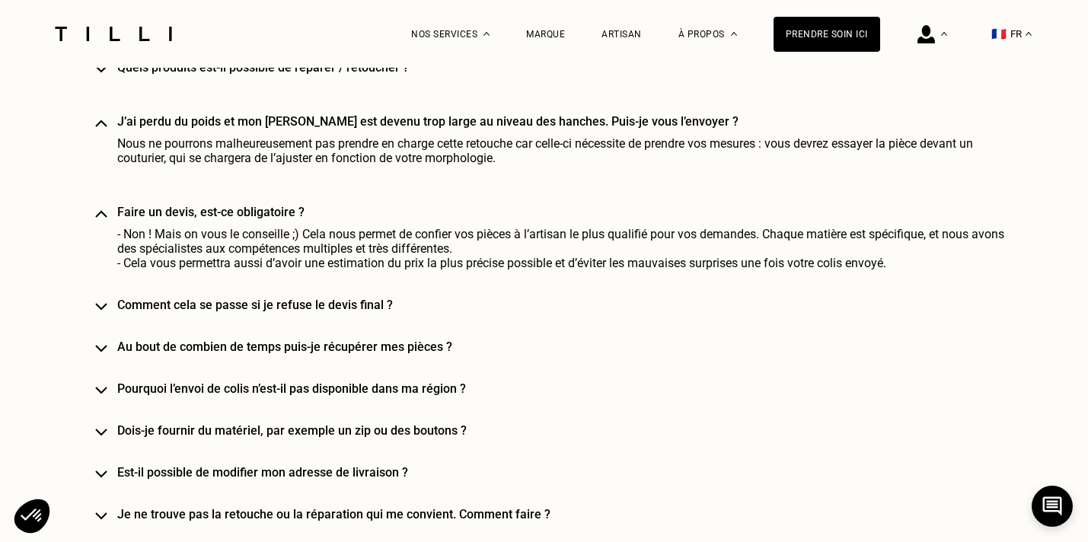
scroll to position [3249, 0]
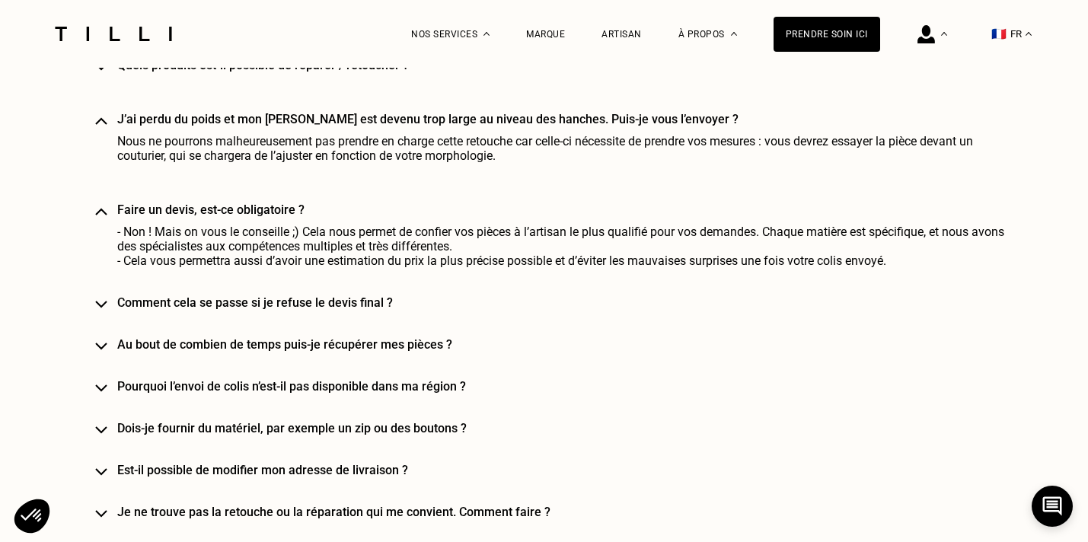
click at [302, 295] on h4 "Comment cela se passe si je refuse le devis final ?" at bounding box center [566, 302] width 899 height 14
